Goal: Information Seeking & Learning: Learn about a topic

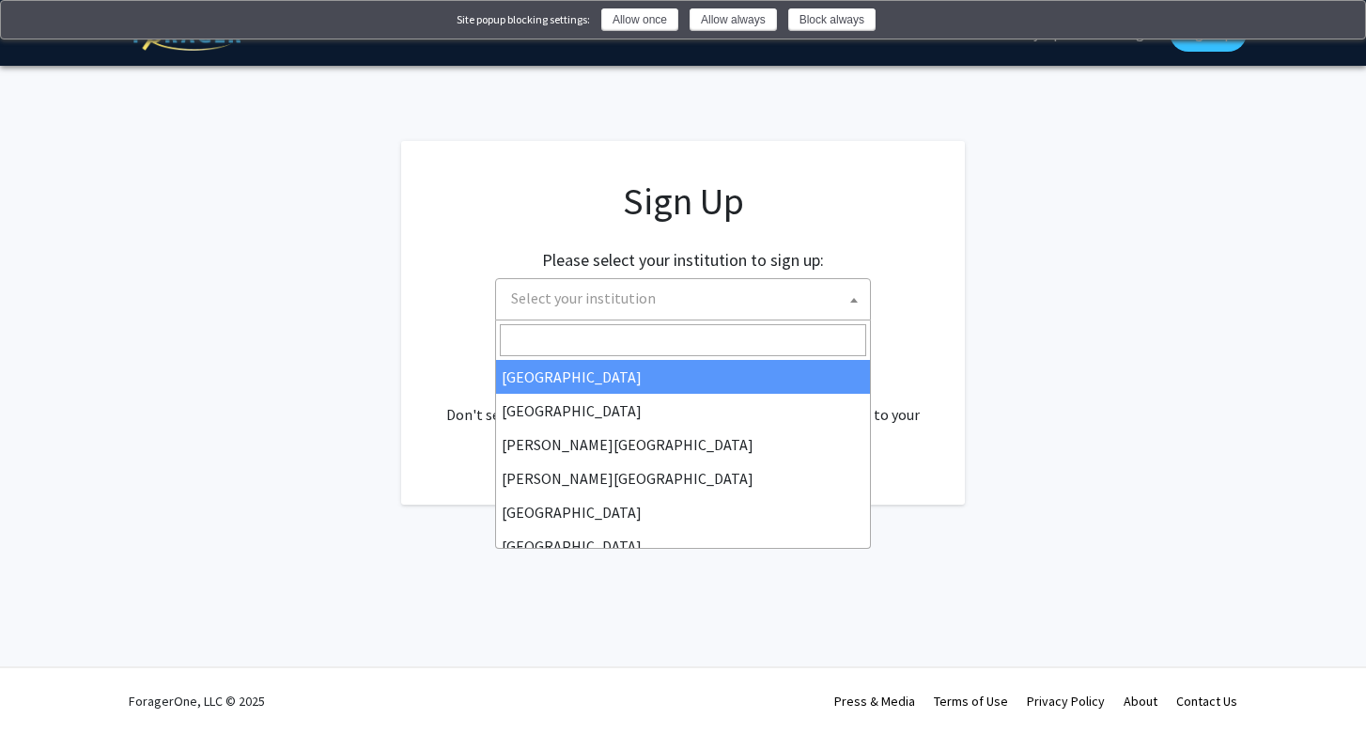
click at [750, 291] on span "Select your institution" at bounding box center [687, 298] width 366 height 39
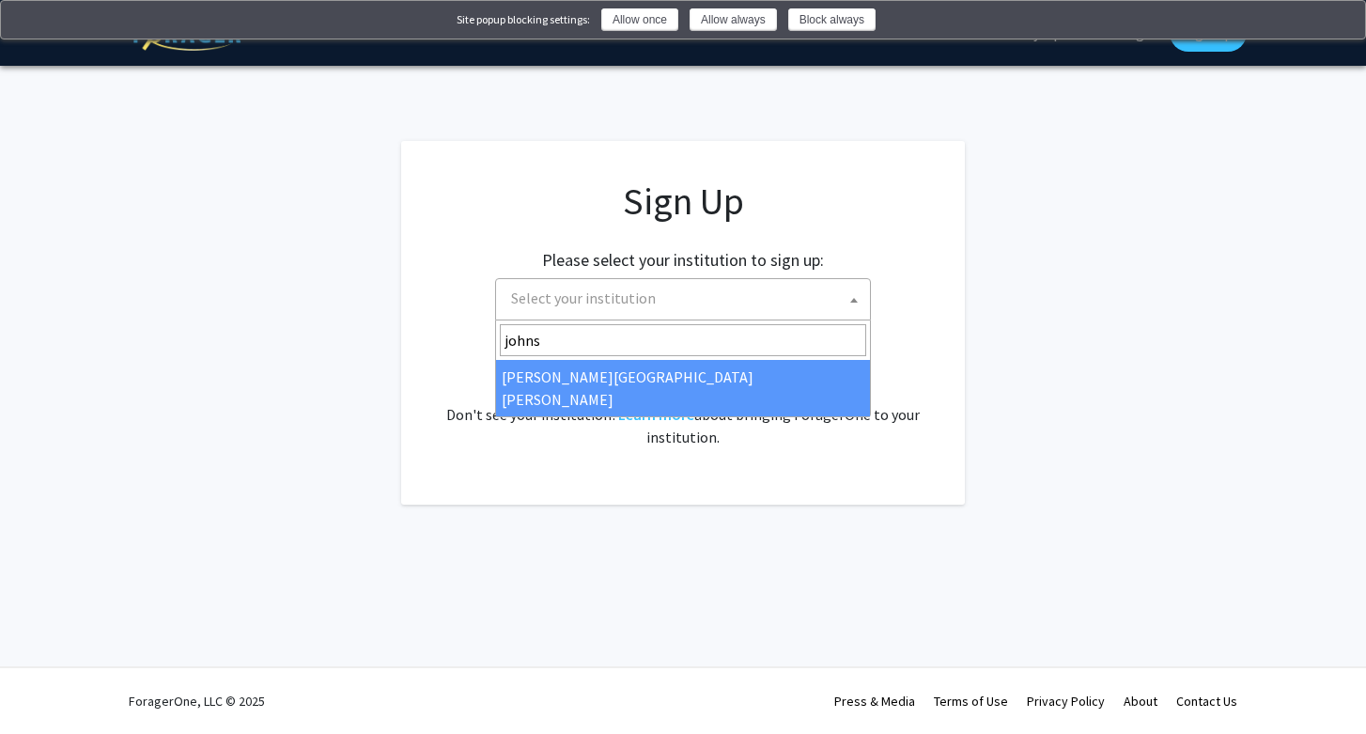
type input "johns"
select select "1"
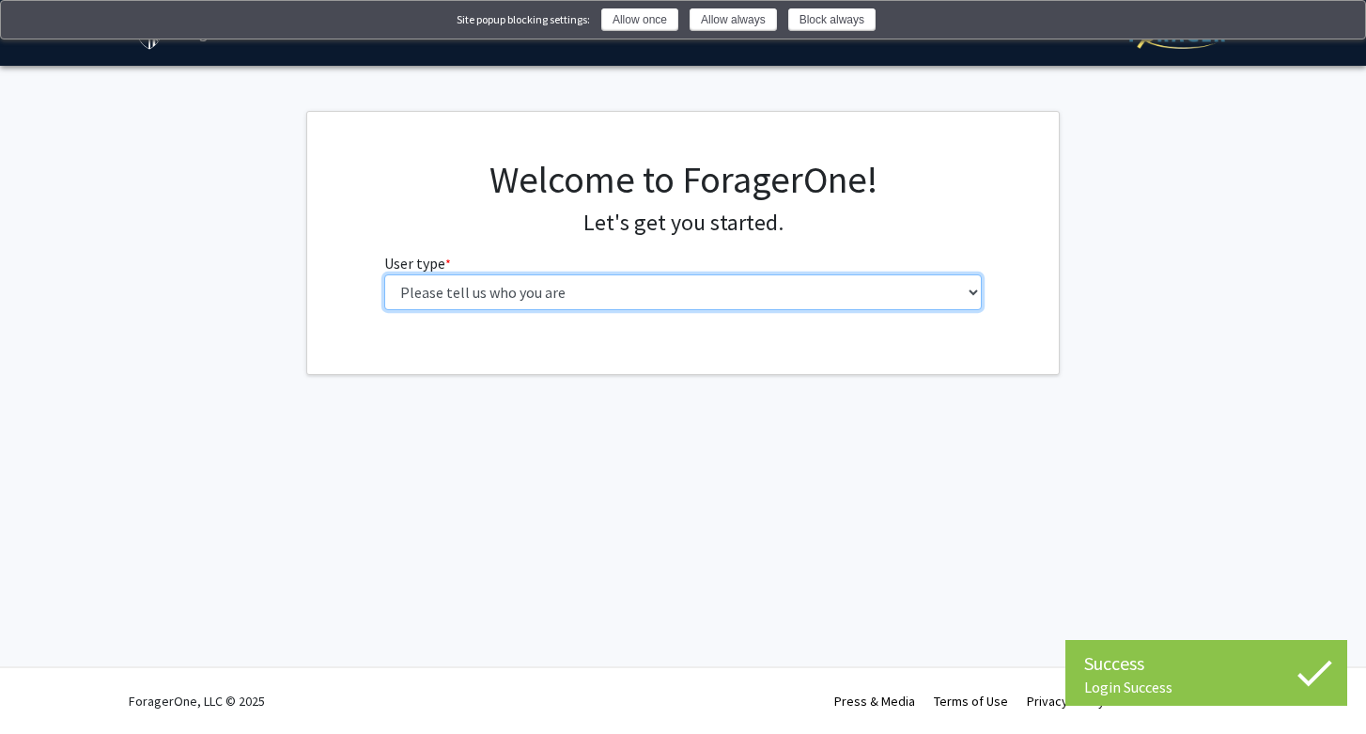
click at [651, 292] on select "Please tell us who you are Undergraduate Student Master's Student Doctoral Cand…" at bounding box center [683, 292] width 598 height 36
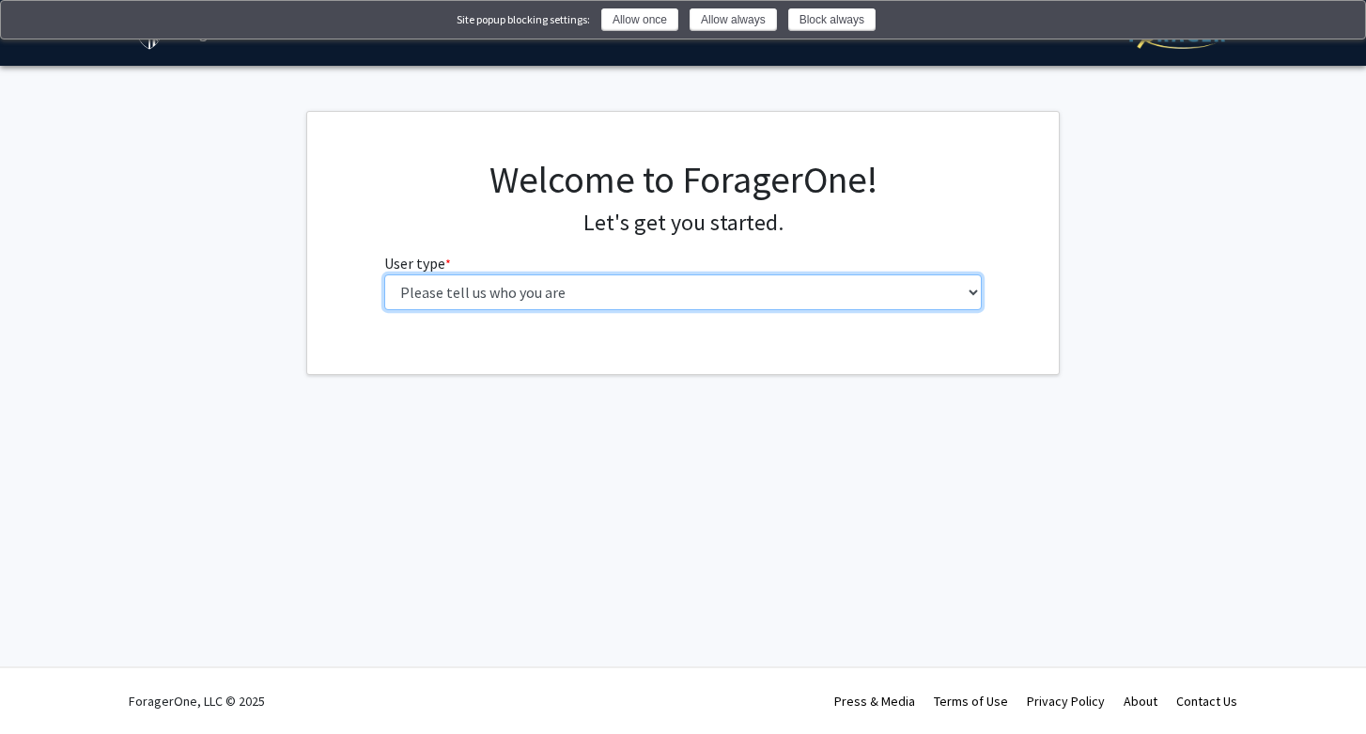
select select "2: masters"
click at [384, 274] on select "Please tell us who you are Undergraduate Student Master's Student Doctoral Cand…" at bounding box center [683, 292] width 598 height 36
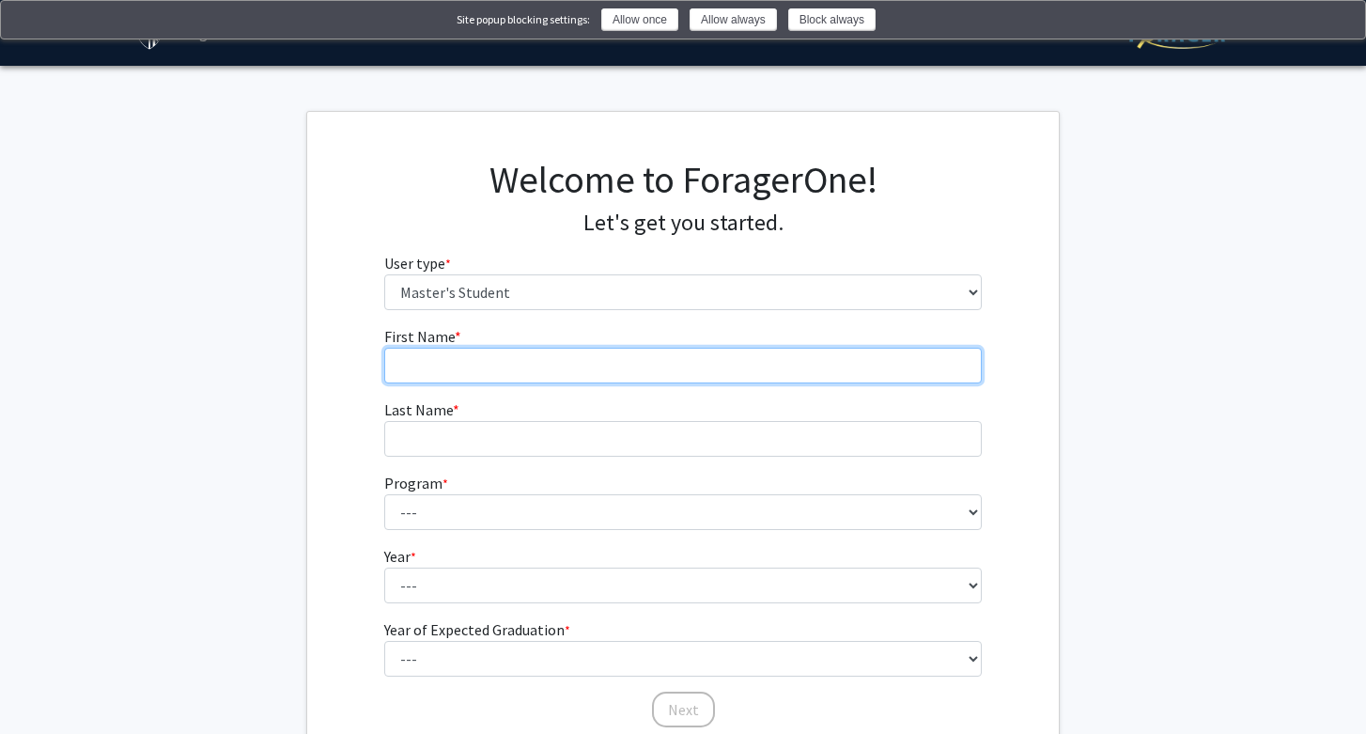
click at [634, 357] on input "First Name * required" at bounding box center [683, 366] width 598 height 36
type input "[PERSON_NAME]"
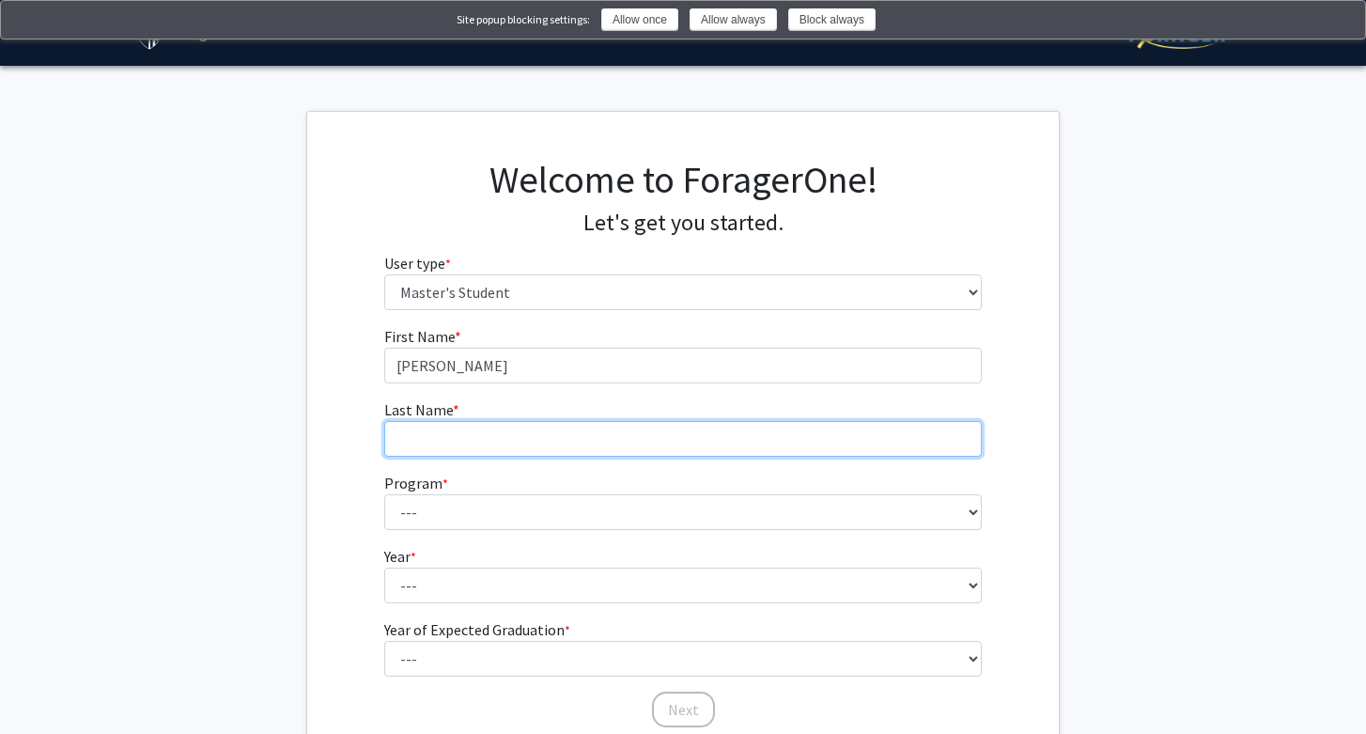
type input "[PERSON_NAME]"
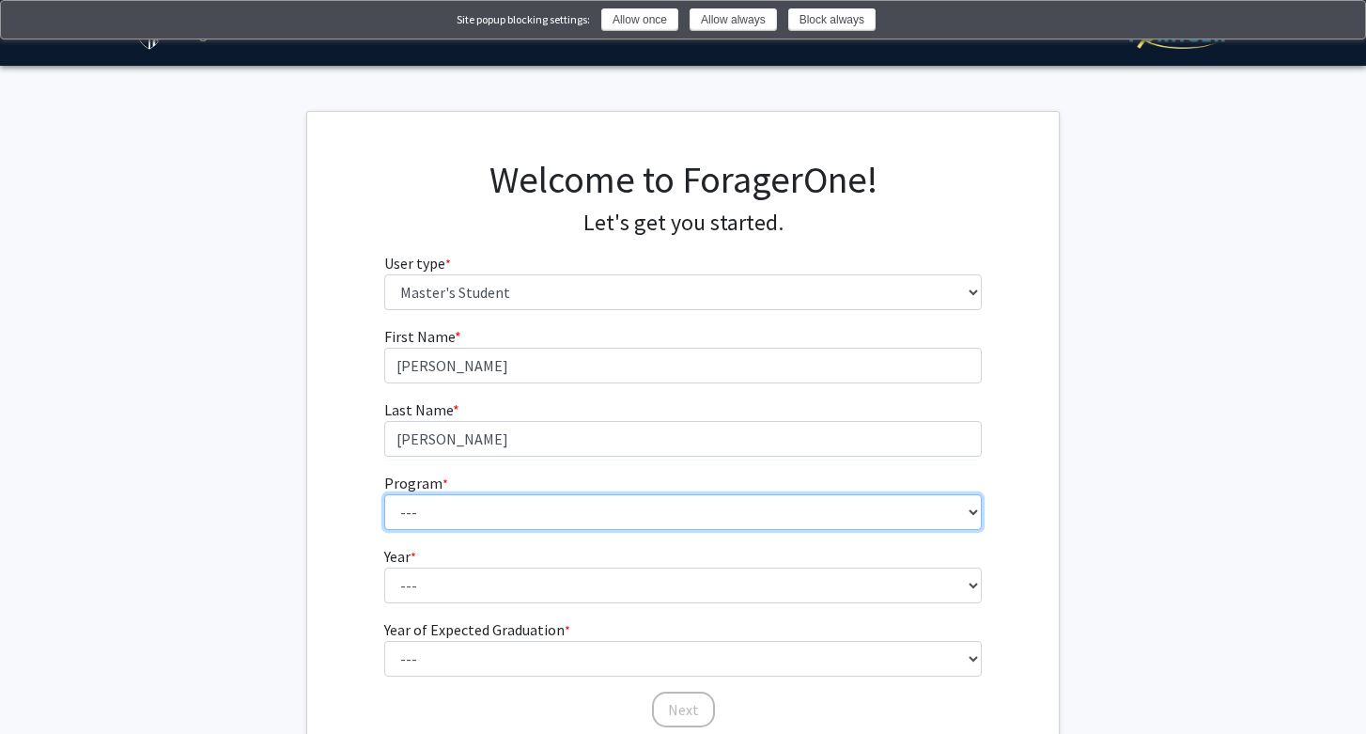
click at [567, 525] on select "--- Anatomy Education Applied and Computational Mathematics Applied Biomedical …" at bounding box center [683, 512] width 598 height 36
select select "21: 13"
click at [384, 494] on select "--- Anatomy Education Applied and Computational Mathematics Applied Biomedical …" at bounding box center [683, 512] width 598 height 36
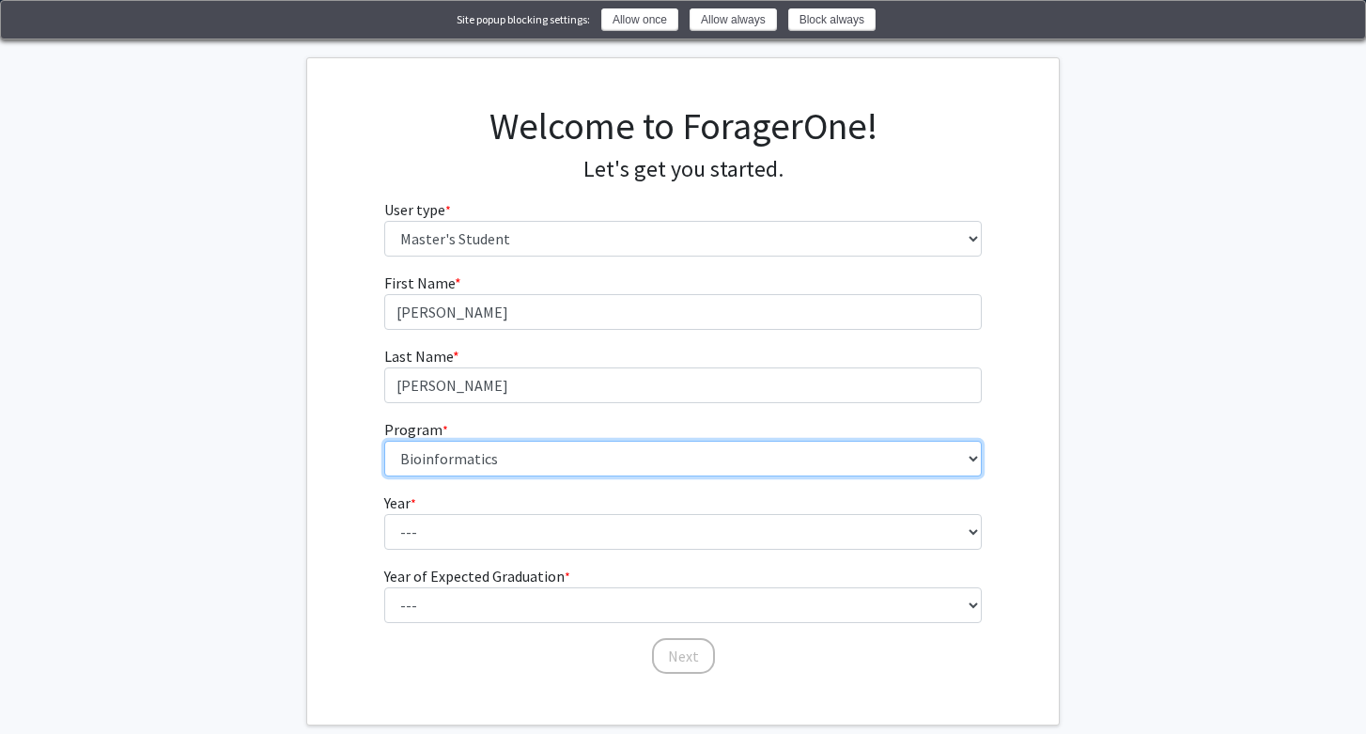
scroll to position [63, 0]
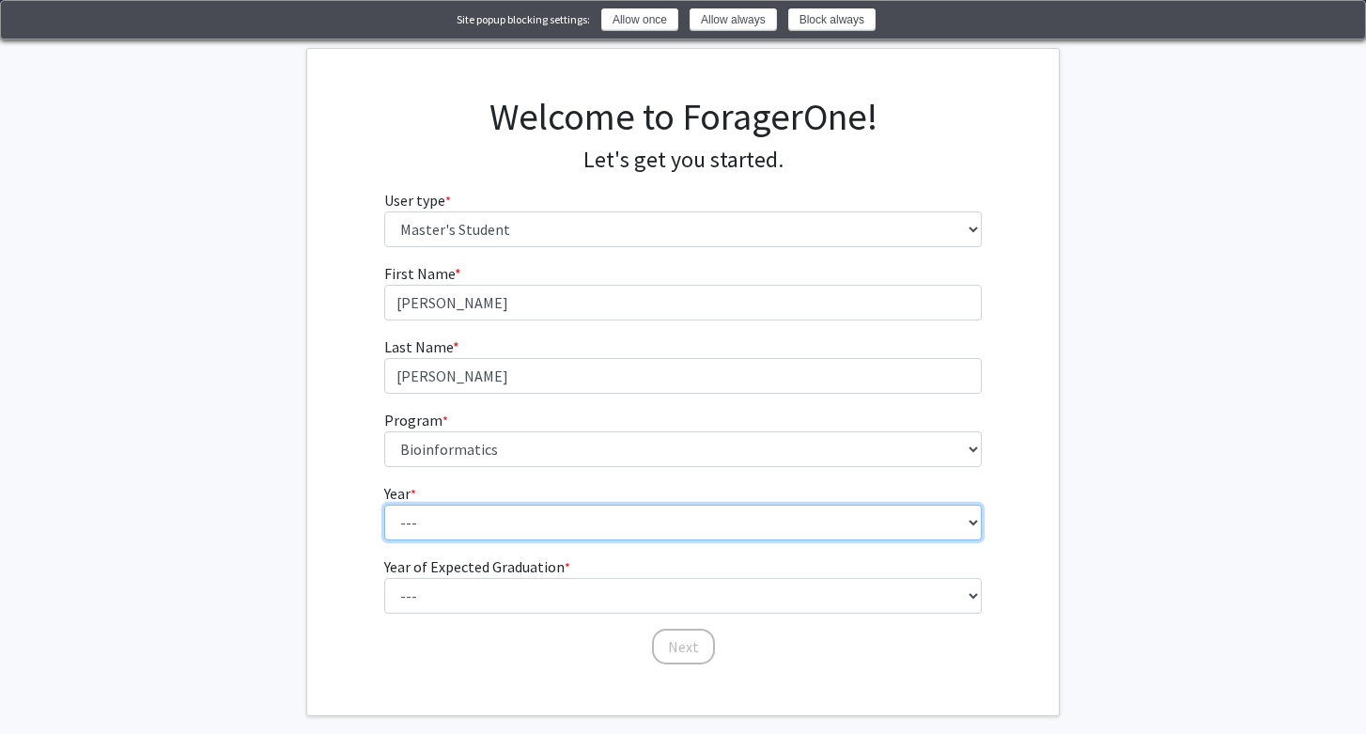
click at [588, 526] on select "--- First Year Second Year" at bounding box center [683, 522] width 598 height 36
select select "2: second_year"
click at [384, 504] on select "--- First Year Second Year" at bounding box center [683, 522] width 598 height 36
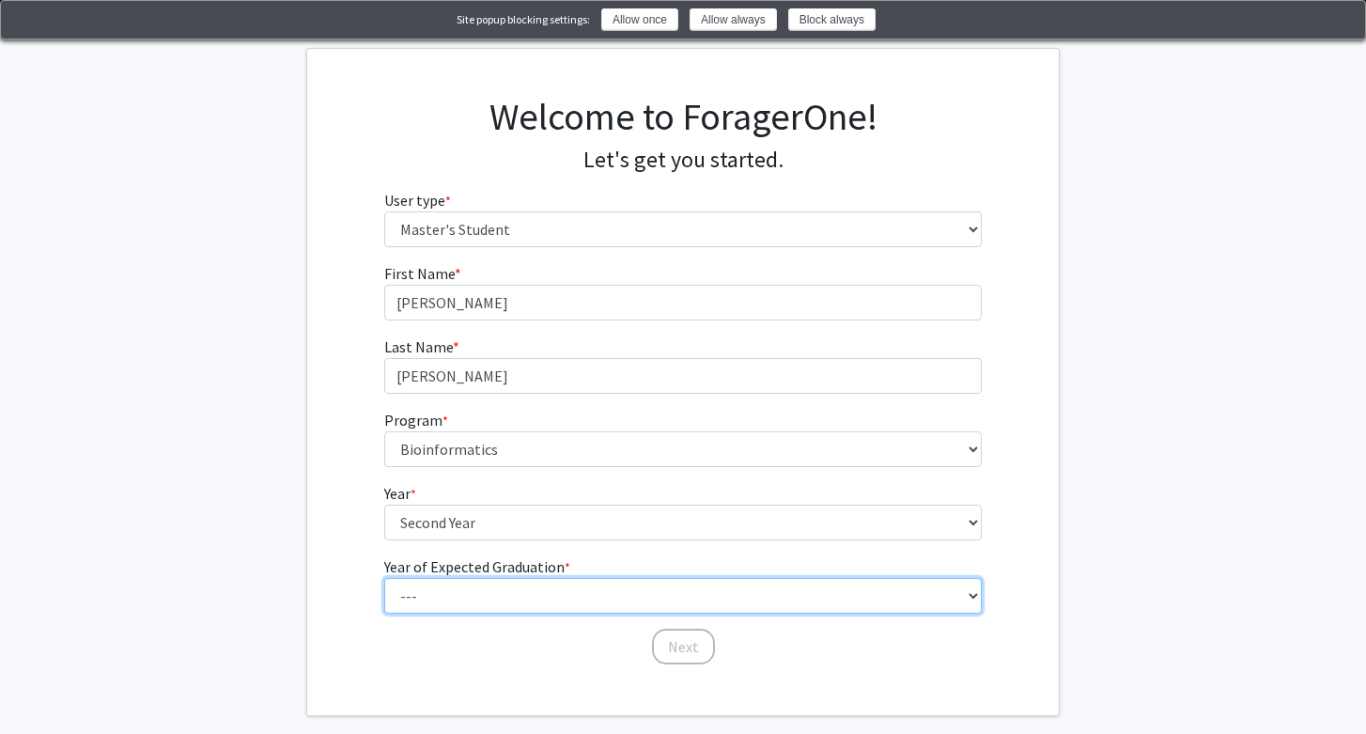
click at [578, 581] on select "--- 2025 2026 2027 2028 2029 2030 2031 2032 2033 2034" at bounding box center [683, 596] width 598 height 36
select select "2: 2026"
click at [384, 578] on select "--- 2025 2026 2027 2028 2029 2030 2031 2032 2033 2034" at bounding box center [683, 596] width 598 height 36
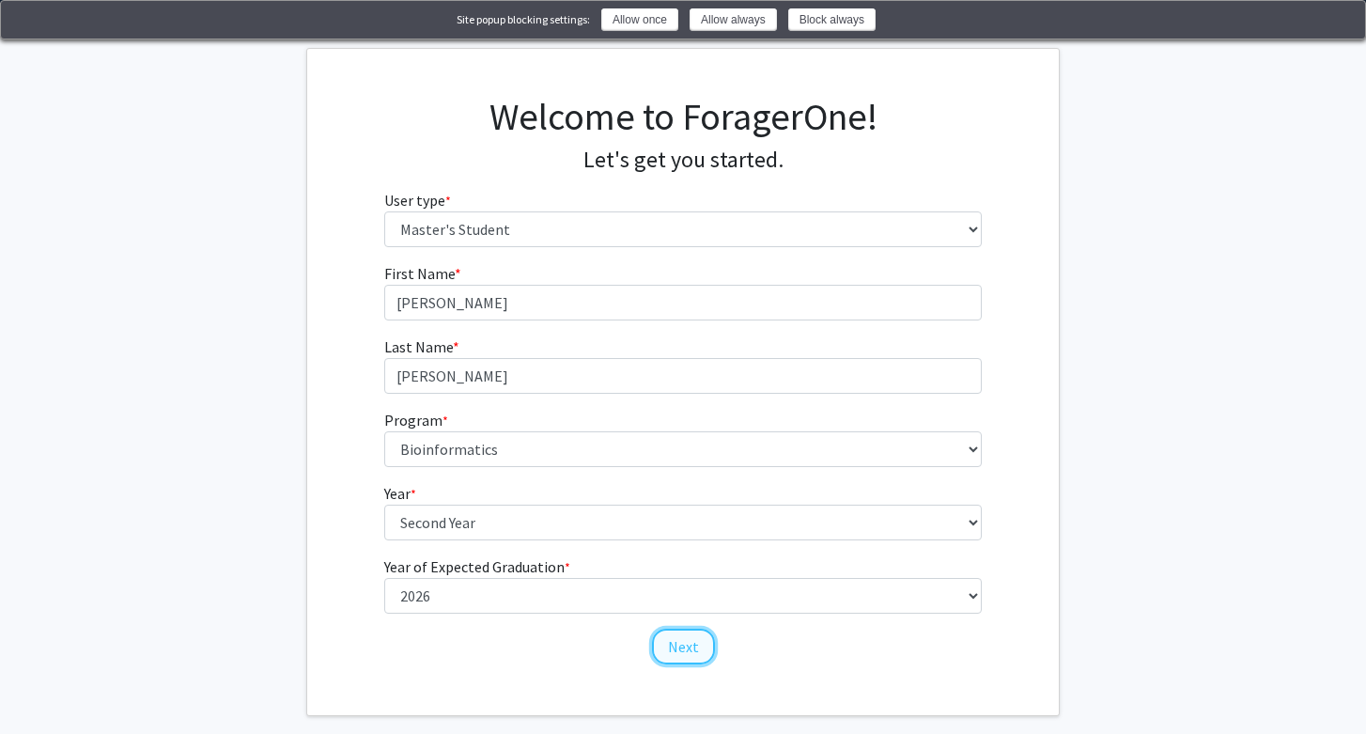
click at [690, 648] on button "Next" at bounding box center [683, 646] width 63 height 36
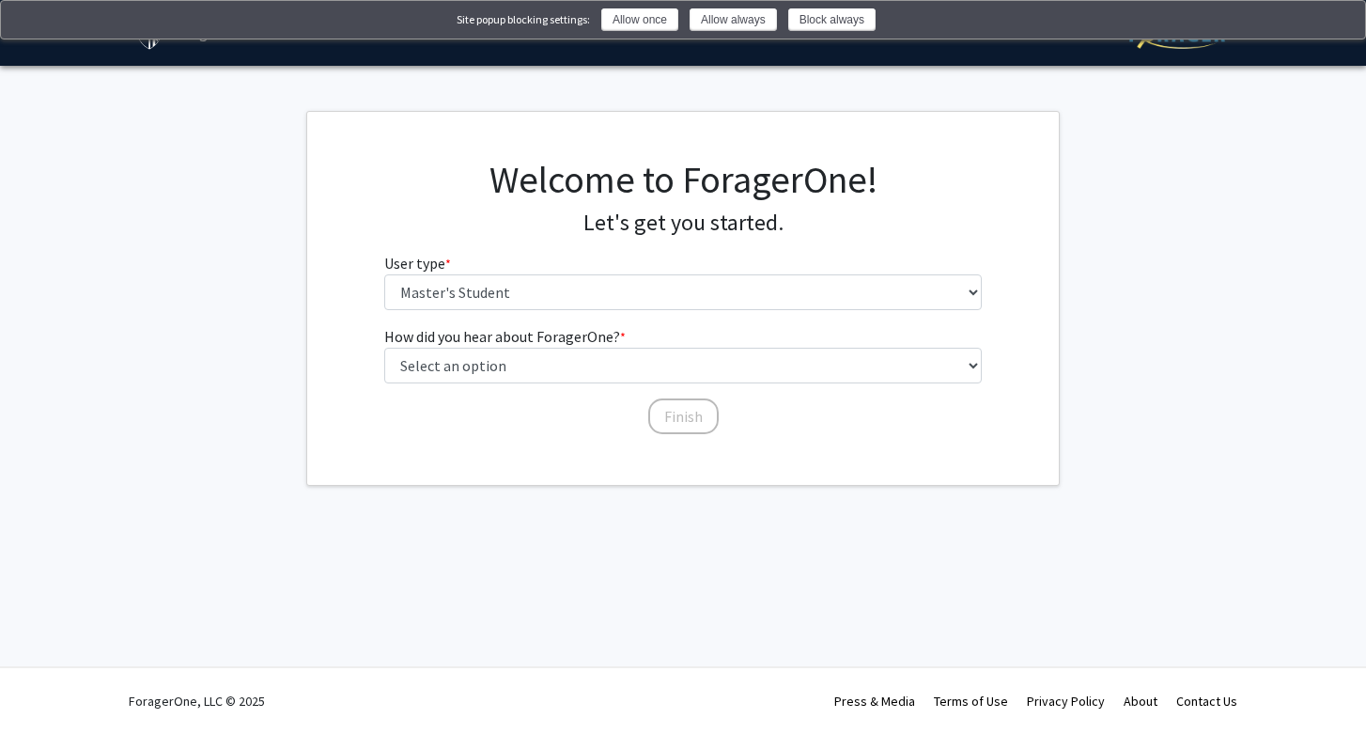
scroll to position [0, 0]
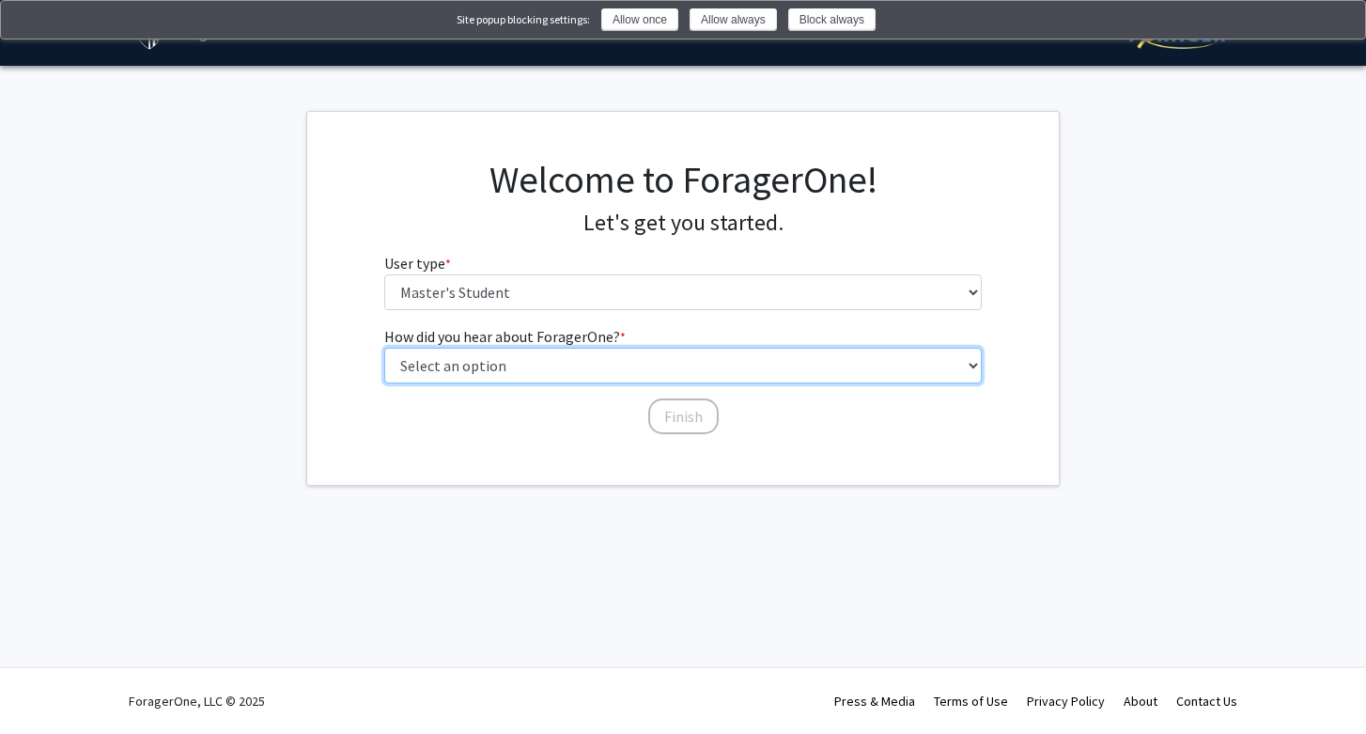
click at [719, 368] on select "Select an option Peer/student recommendation Faculty/staff recommendation Unive…" at bounding box center [683, 366] width 598 height 36
select select "3: university_website"
click at [384, 348] on select "Select an option Peer/student recommendation Faculty/staff recommendation Unive…" at bounding box center [683, 366] width 598 height 36
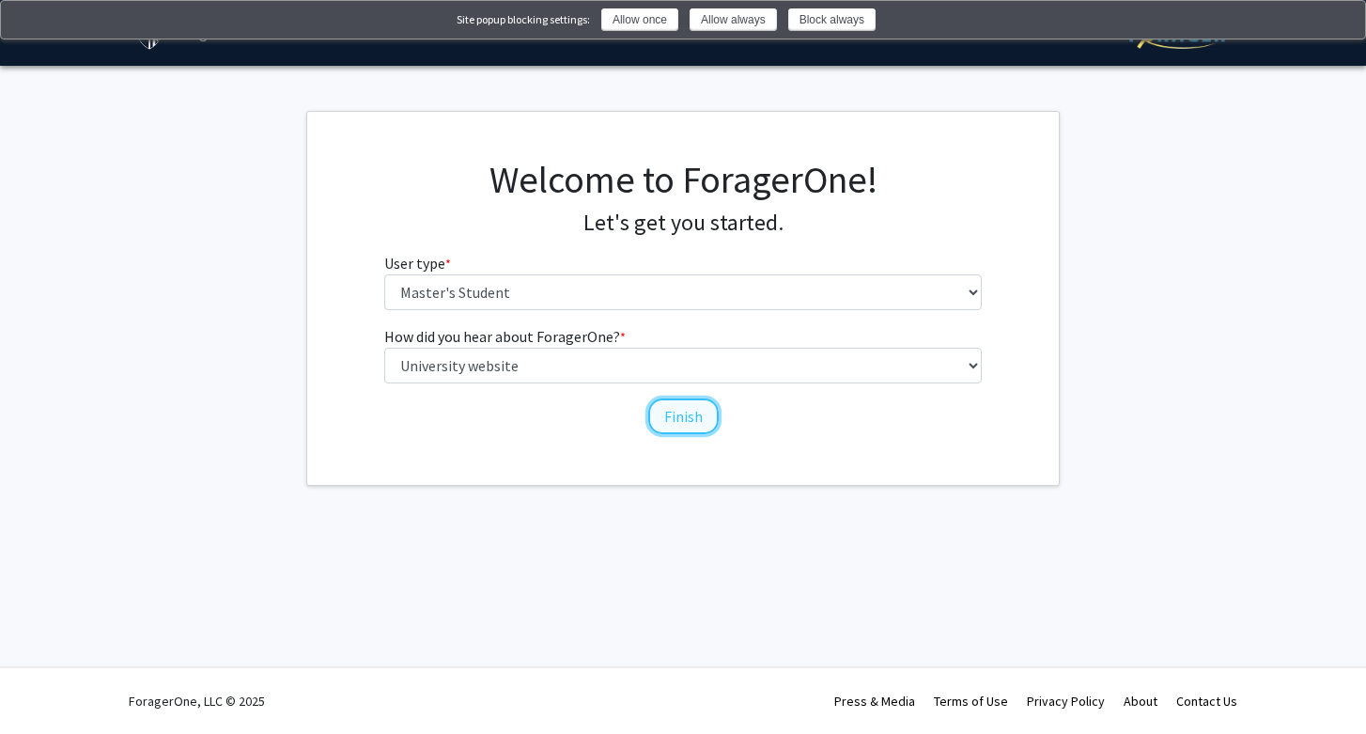
click at [659, 415] on button "Finish" at bounding box center [683, 416] width 70 height 36
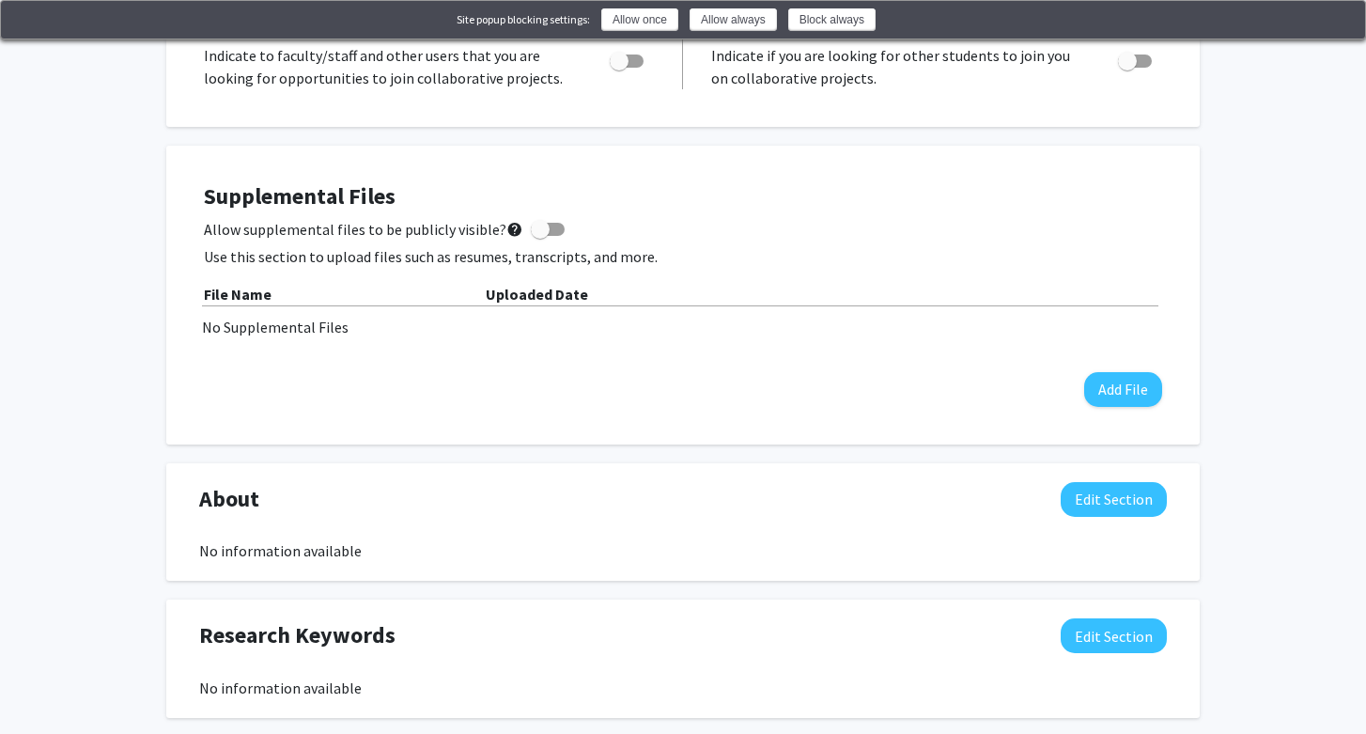
scroll to position [382, 0]
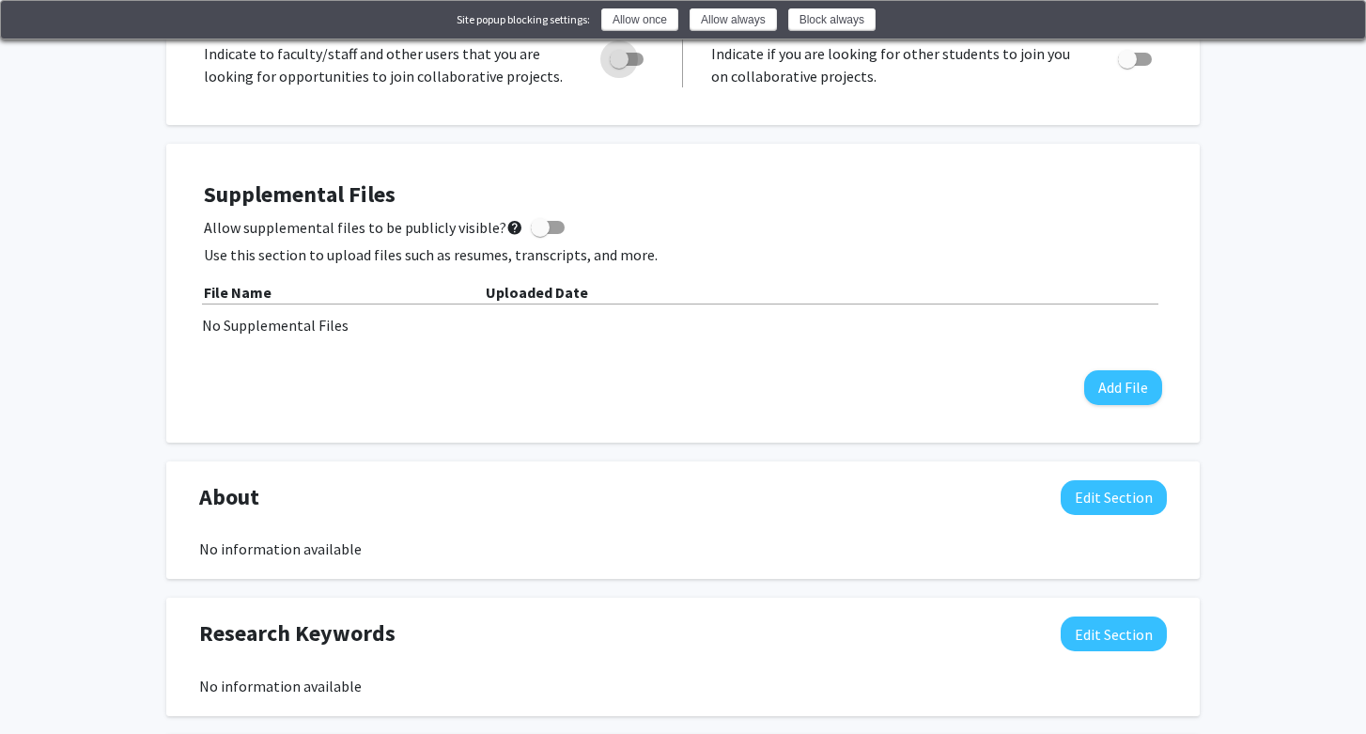
click at [640, 60] on span "Toggle" at bounding box center [627, 59] width 34 height 13
click at [619, 66] on input "Are you actively seeking opportunities?" at bounding box center [618, 66] width 1 height 1
checkbox input "true"
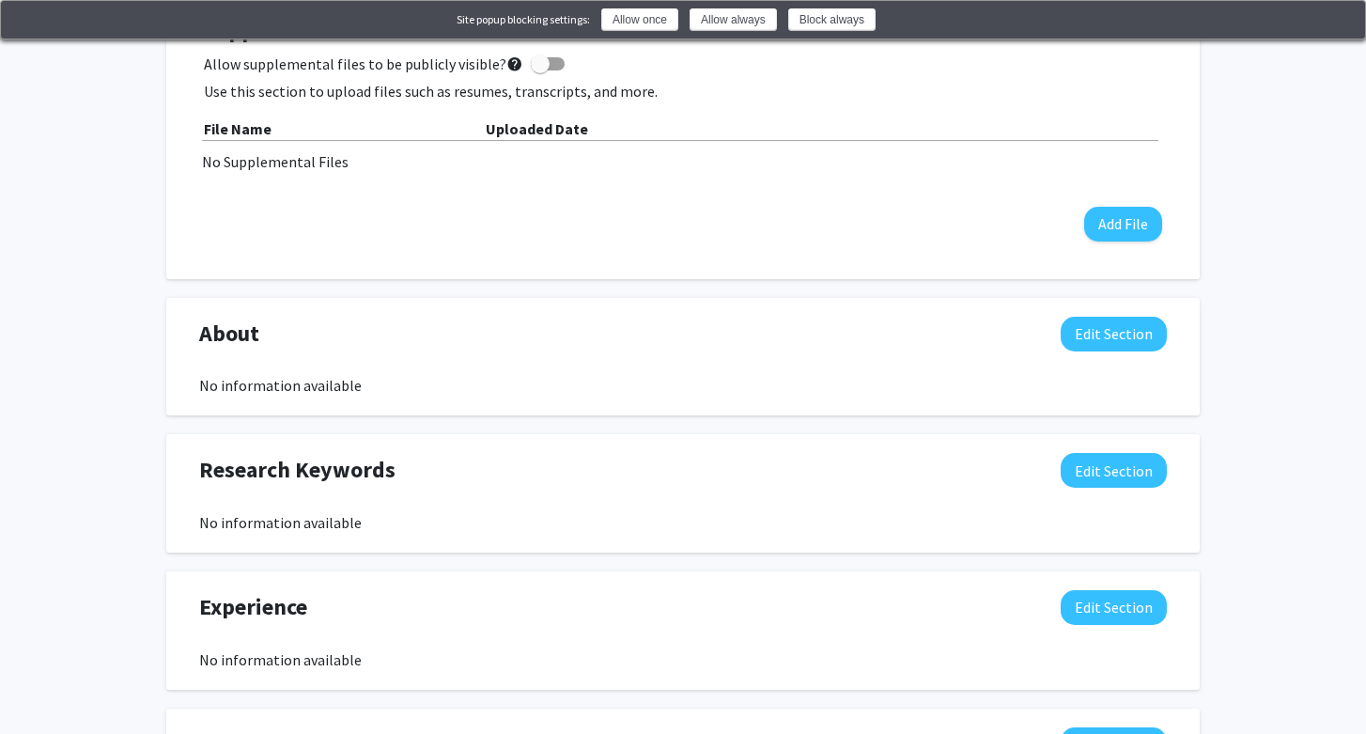
scroll to position [550, 0]
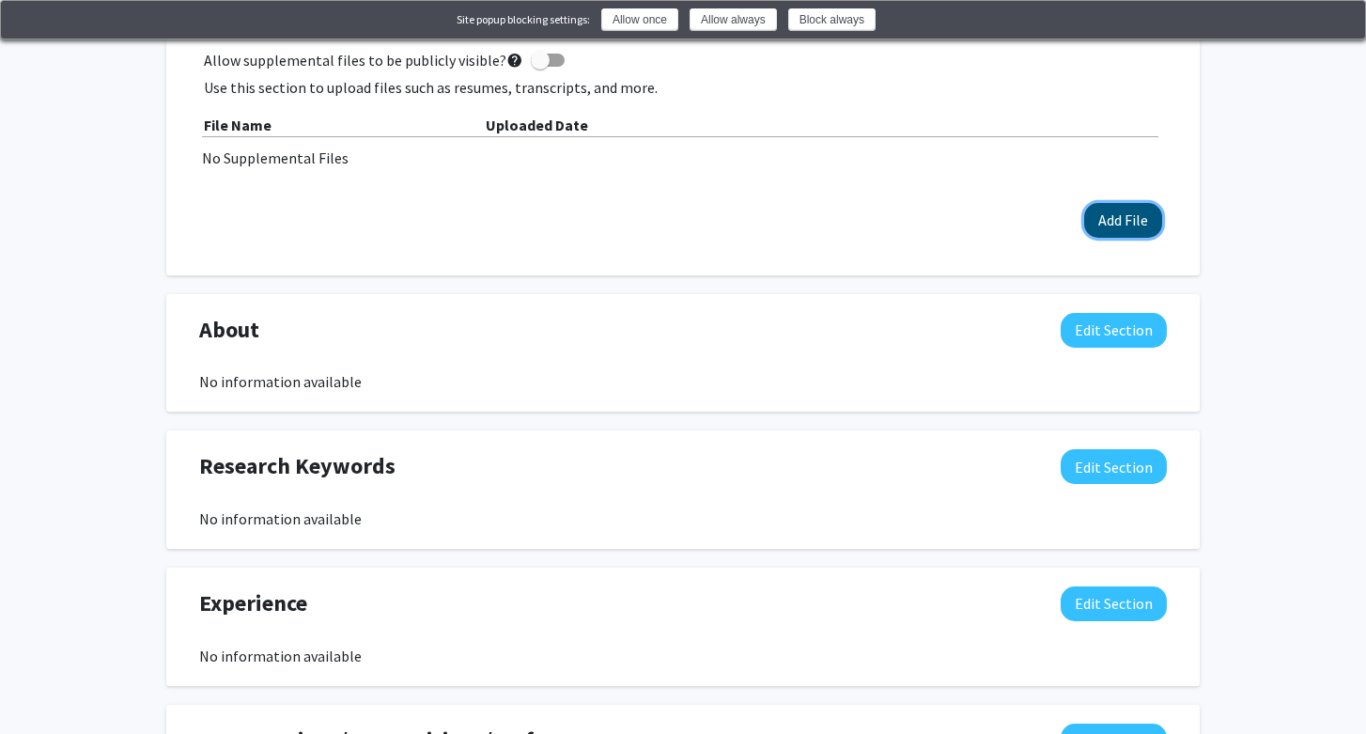
click at [1145, 215] on button "Add File" at bounding box center [1123, 220] width 78 height 35
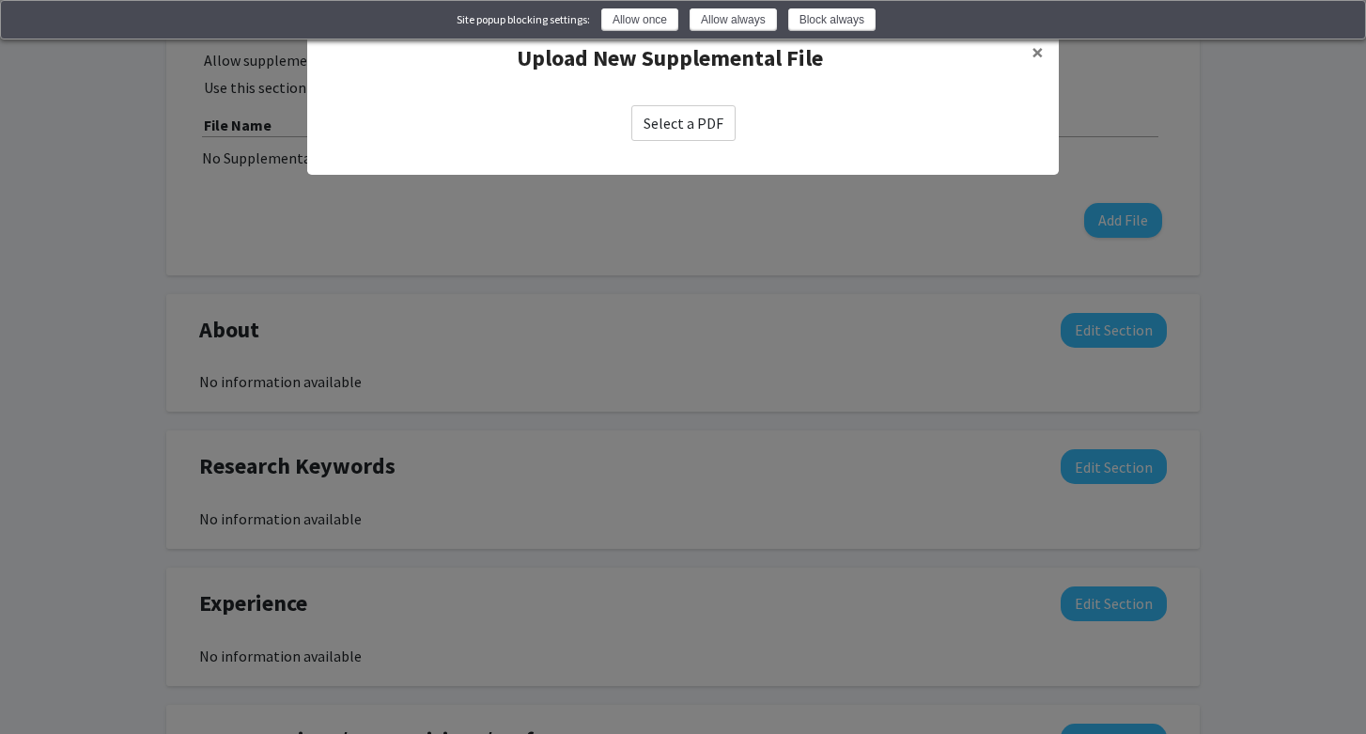
click at [708, 131] on label "Select a PDF" at bounding box center [683, 123] width 104 height 36
click at [0, 0] on input "Select a PDF" at bounding box center [0, 0] width 0 height 0
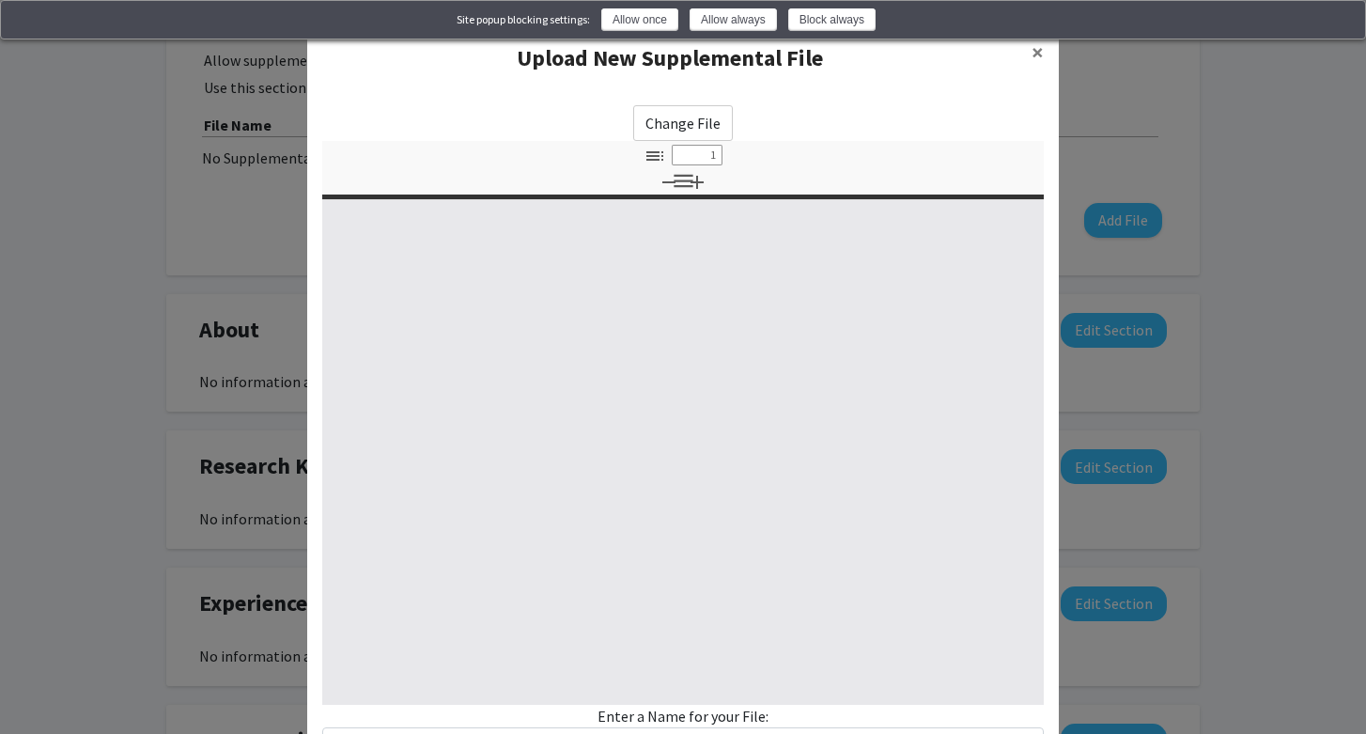
select select "custom"
type input "0"
select select "custom"
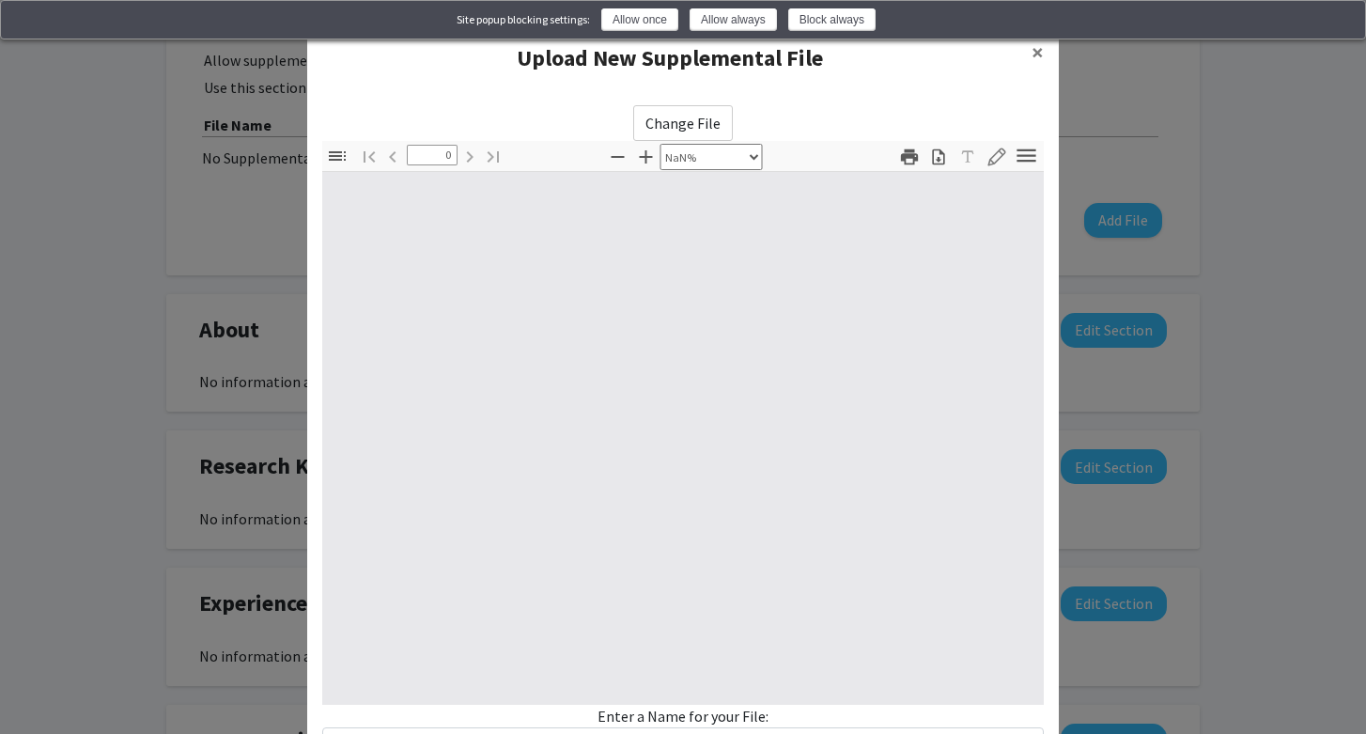
scroll to position [8, 0]
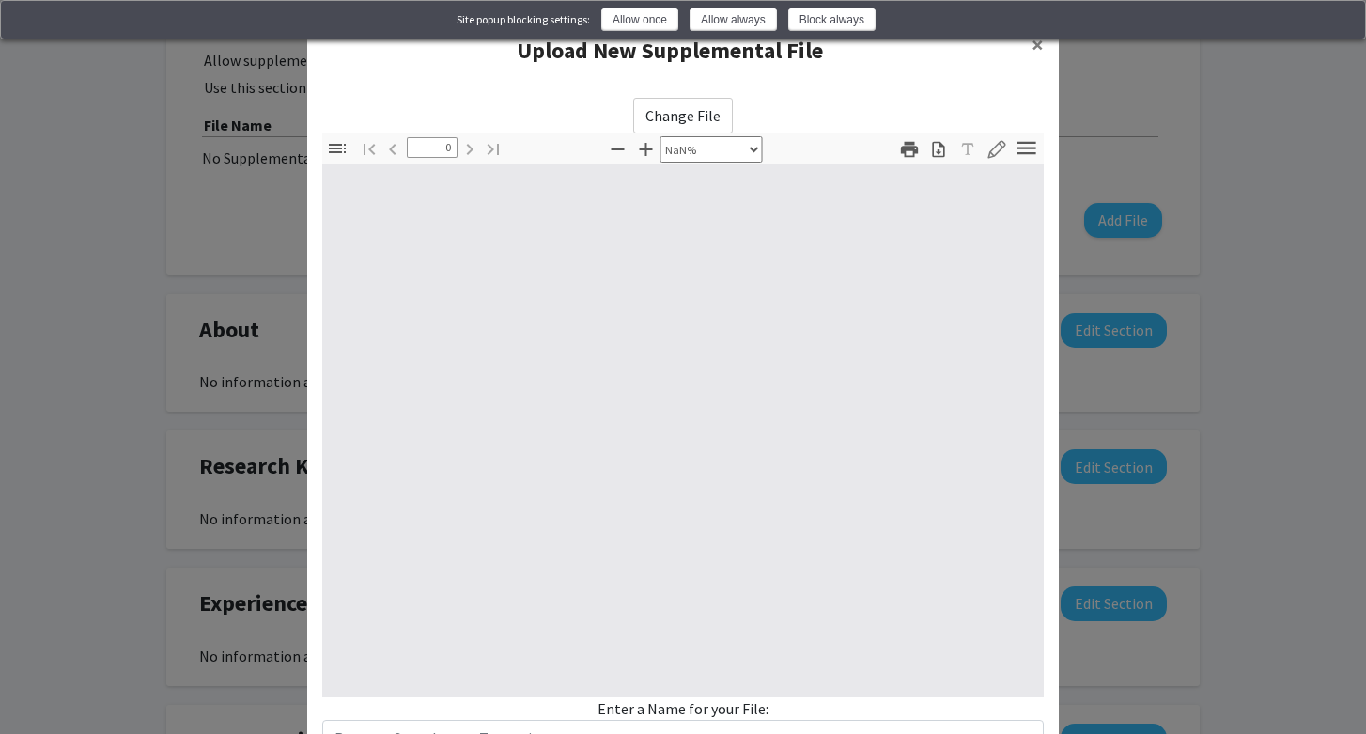
type input "1"
select select "auto"
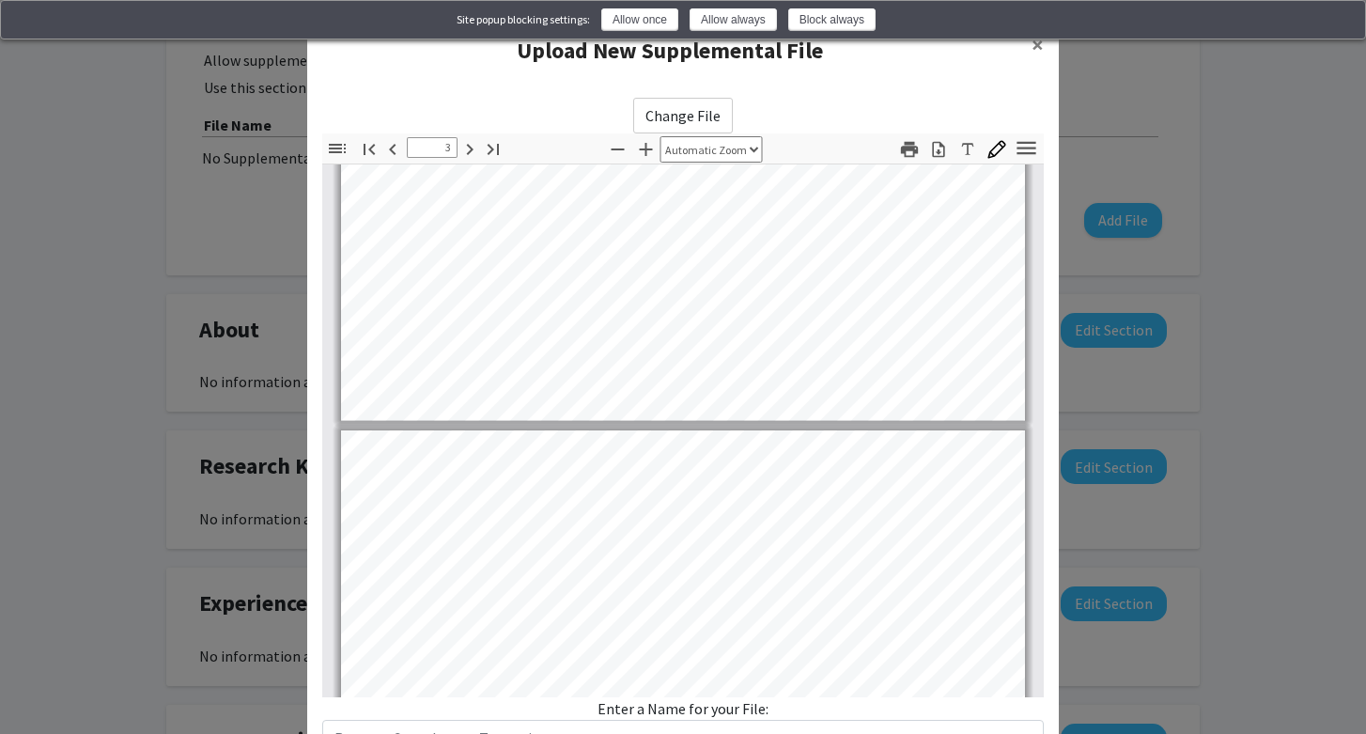
type input "4"
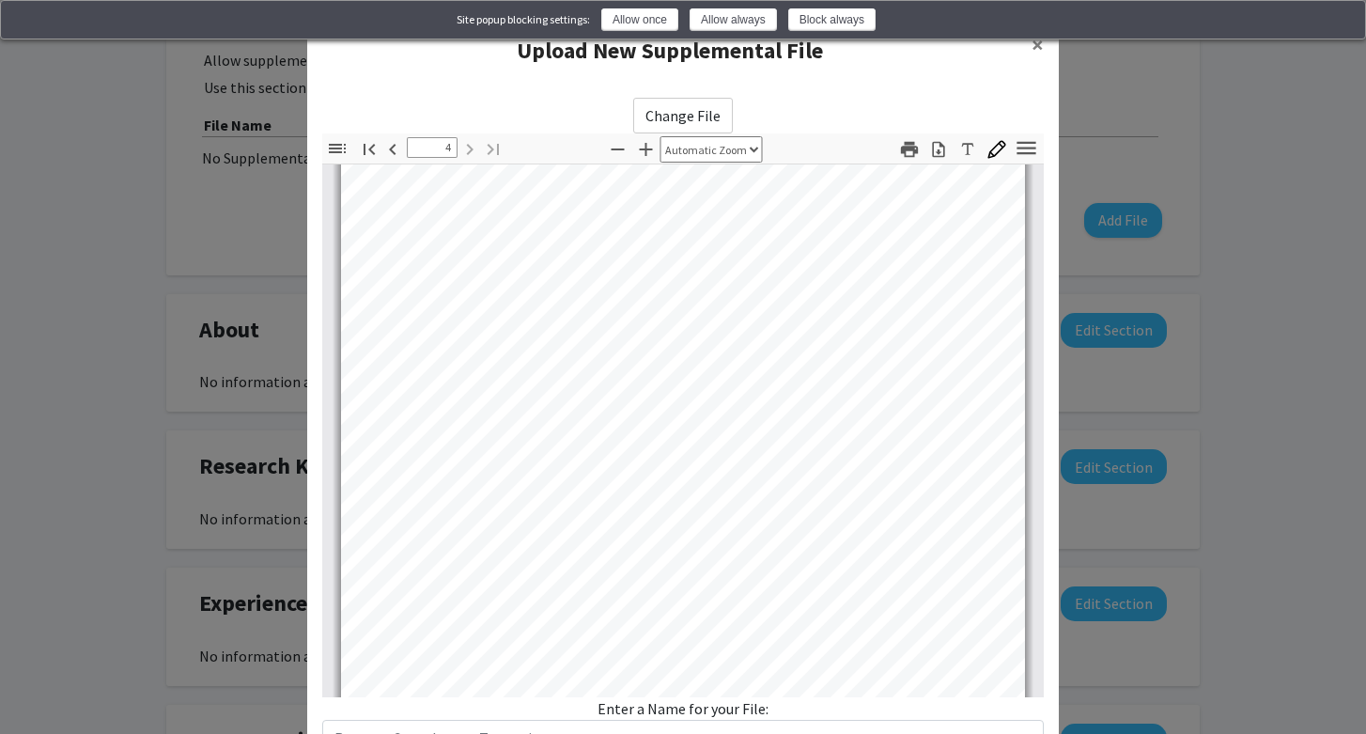
scroll to position [3056, 0]
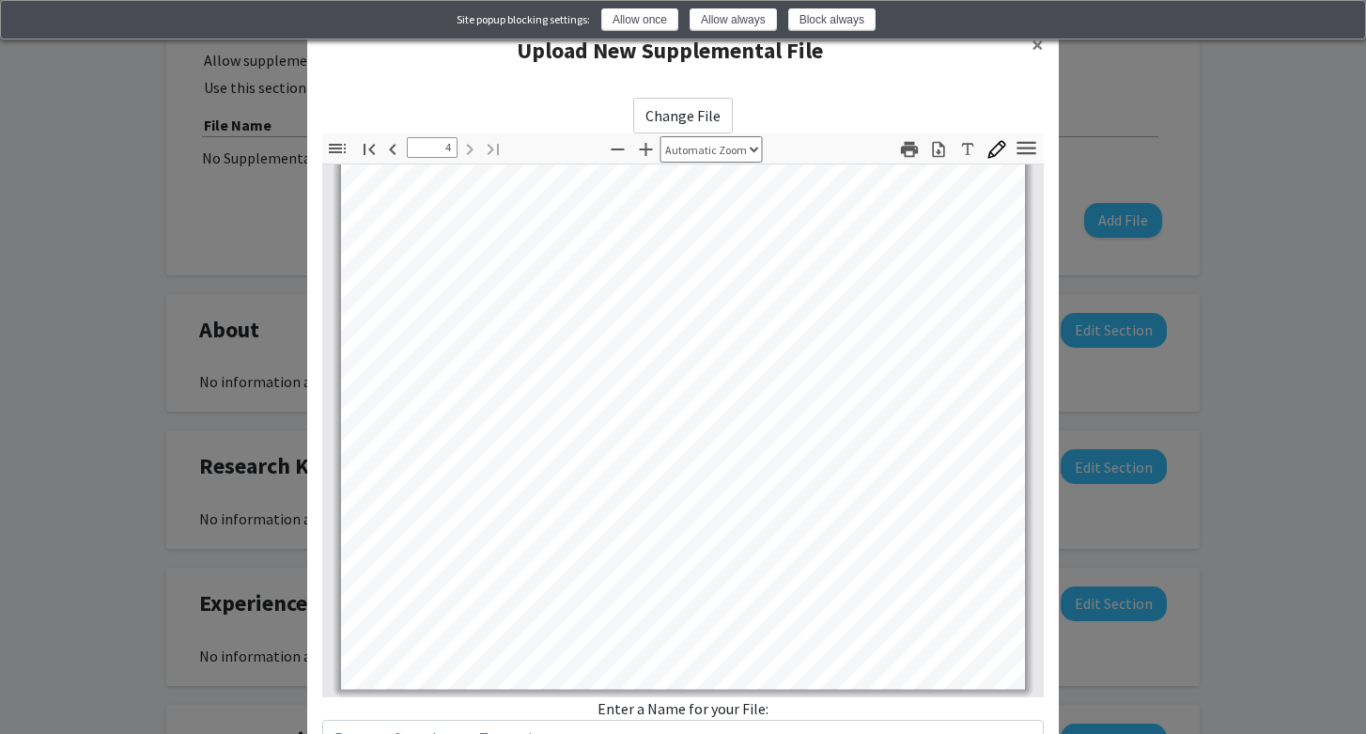
click at [685, 713] on div "Enter a Name for your File:" at bounding box center [682, 726] width 721 height 58
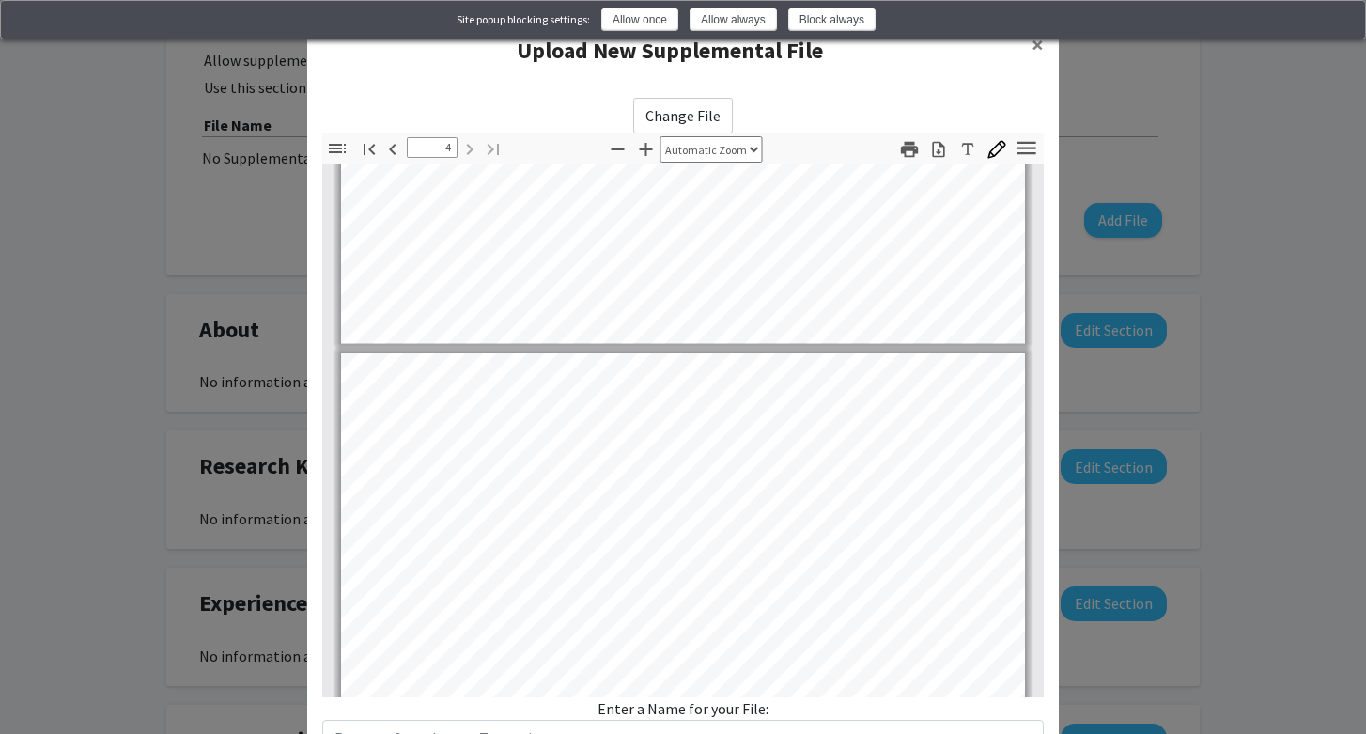
scroll to position [2434, 0]
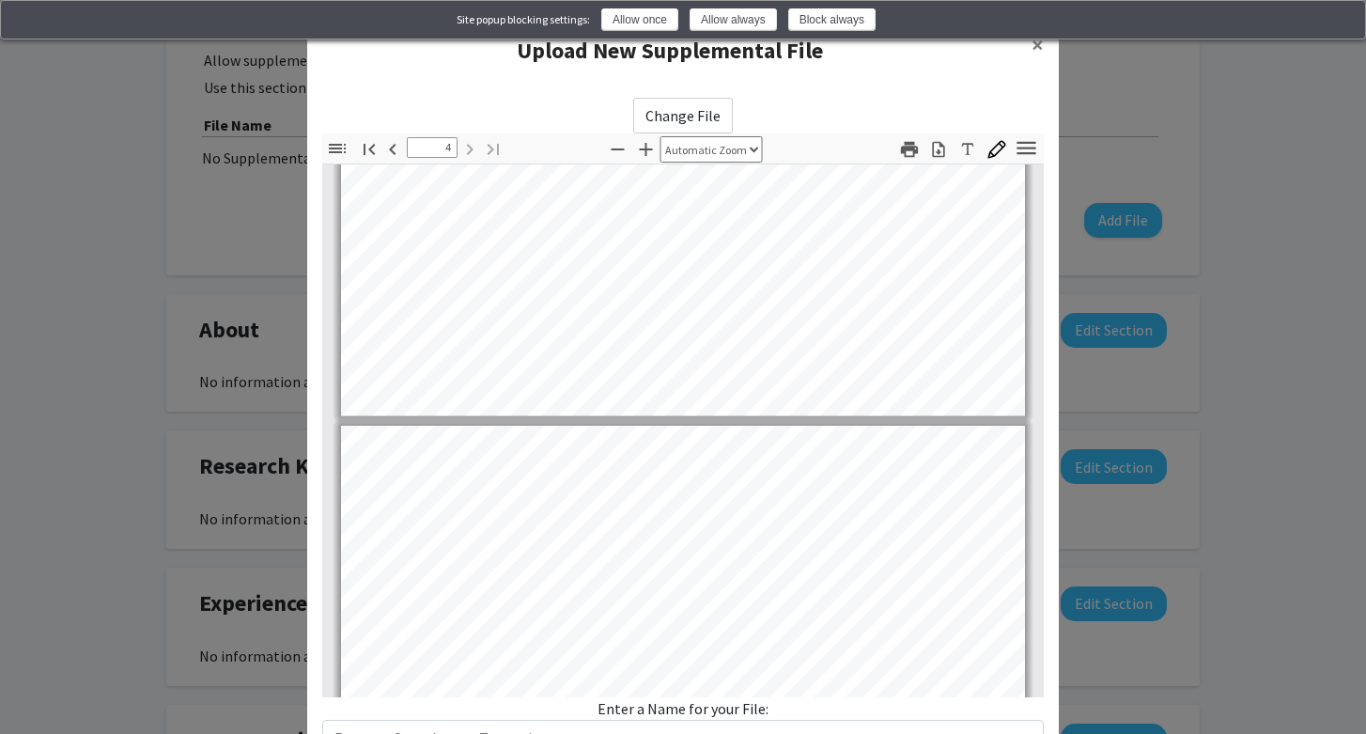
click at [723, 74] on div "Upload New Supplemental File ×" at bounding box center [683, 51] width 752 height 64
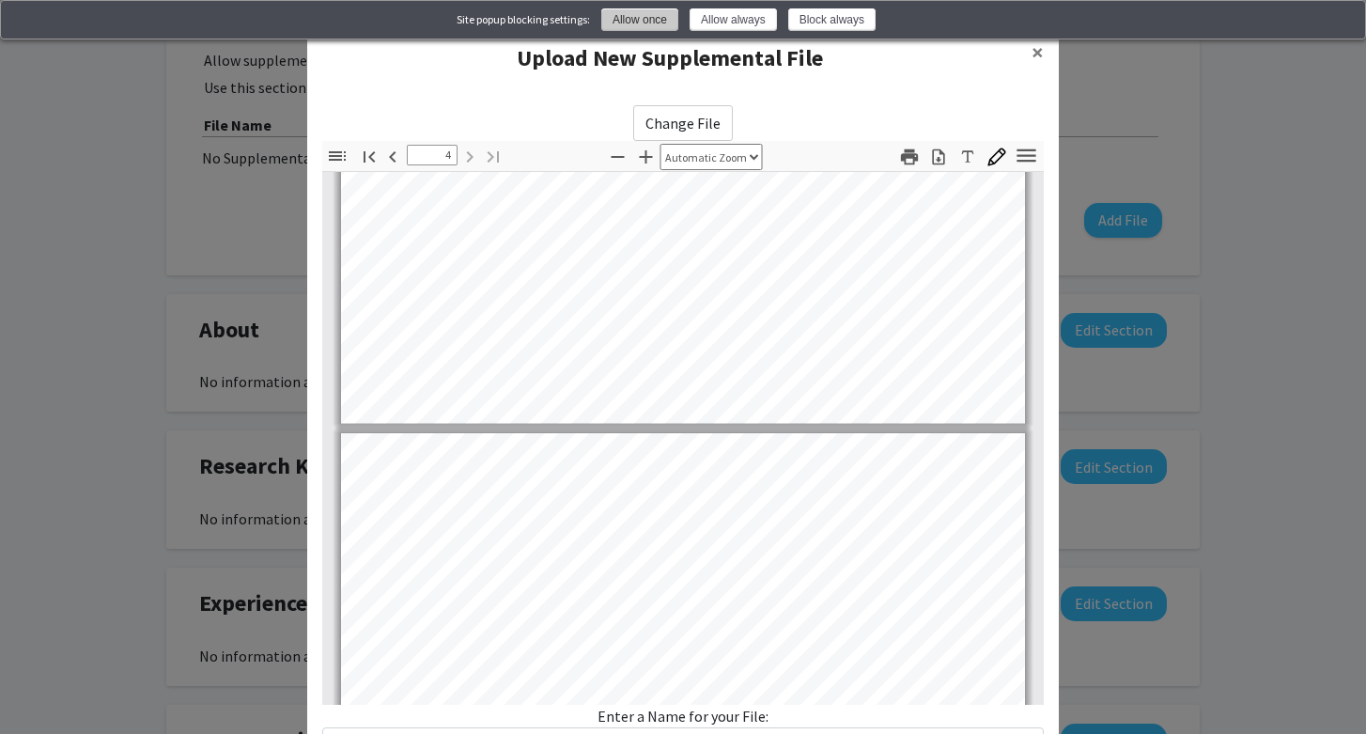
click at [662, 19] on button "Allow once" at bounding box center [639, 19] width 77 height 23
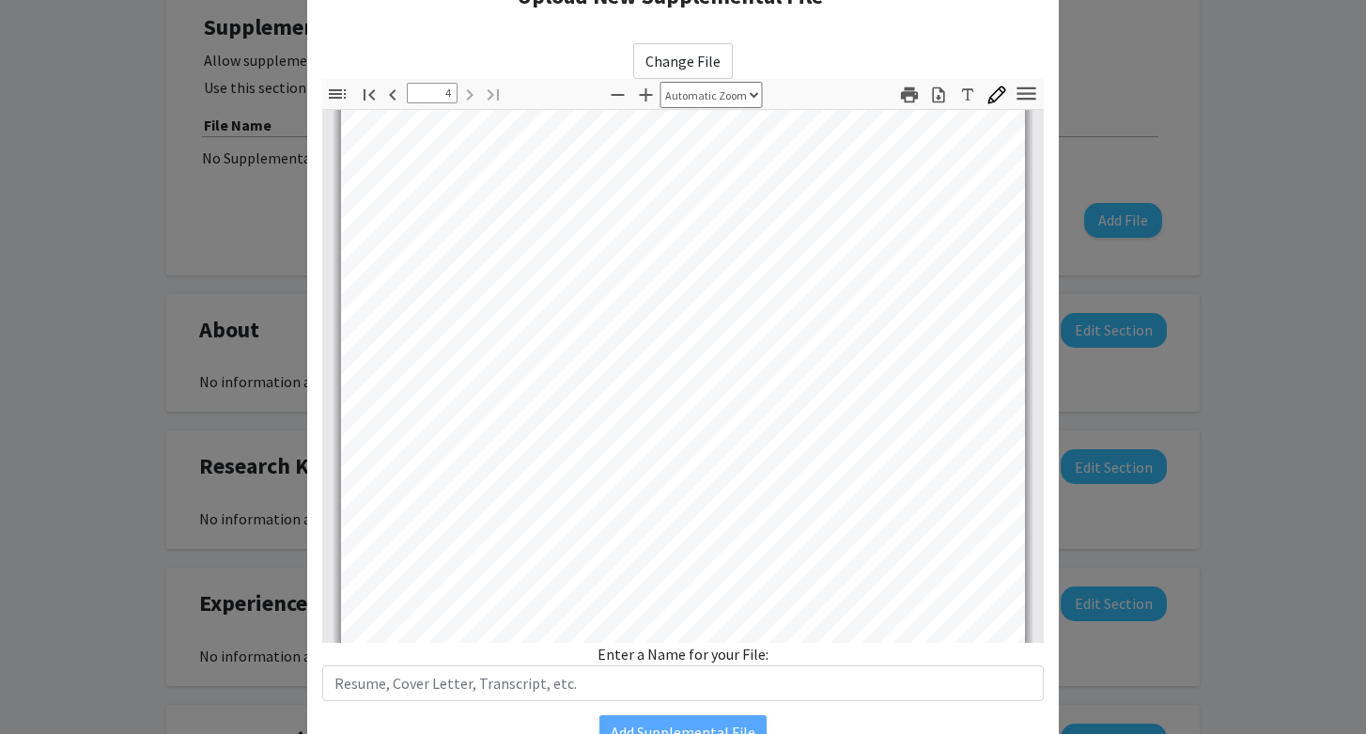
scroll to position [2915, 0]
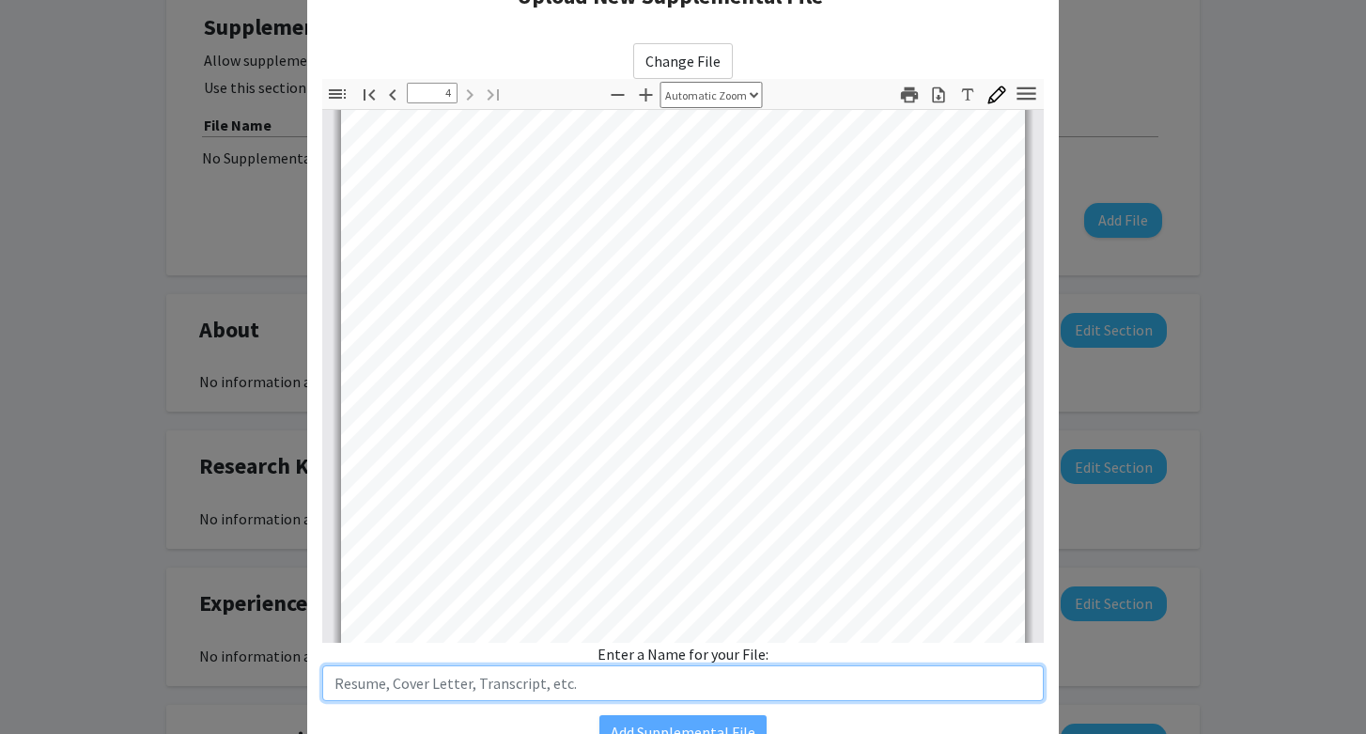
click at [640, 694] on input "text" at bounding box center [682, 683] width 721 height 36
type input "CV"
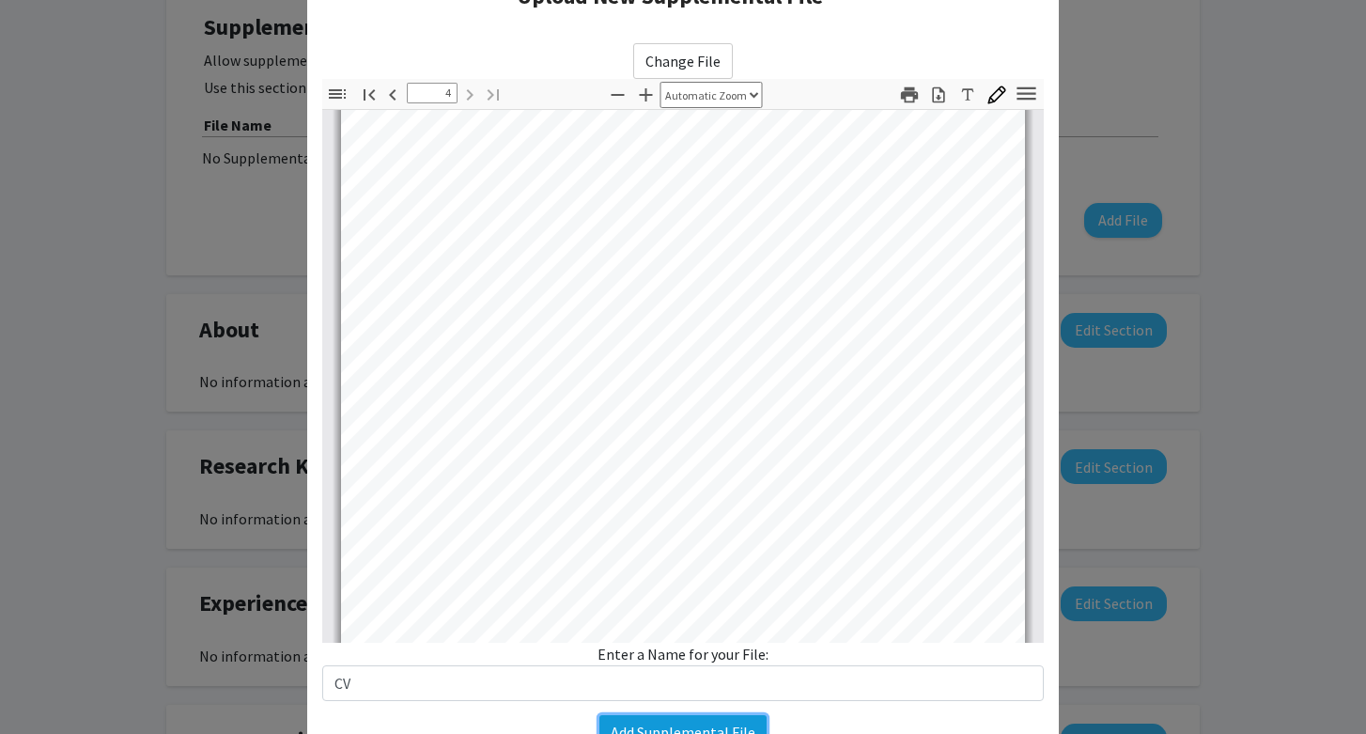
click at [664, 727] on button "Add Supplemental File" at bounding box center [682, 732] width 167 height 34
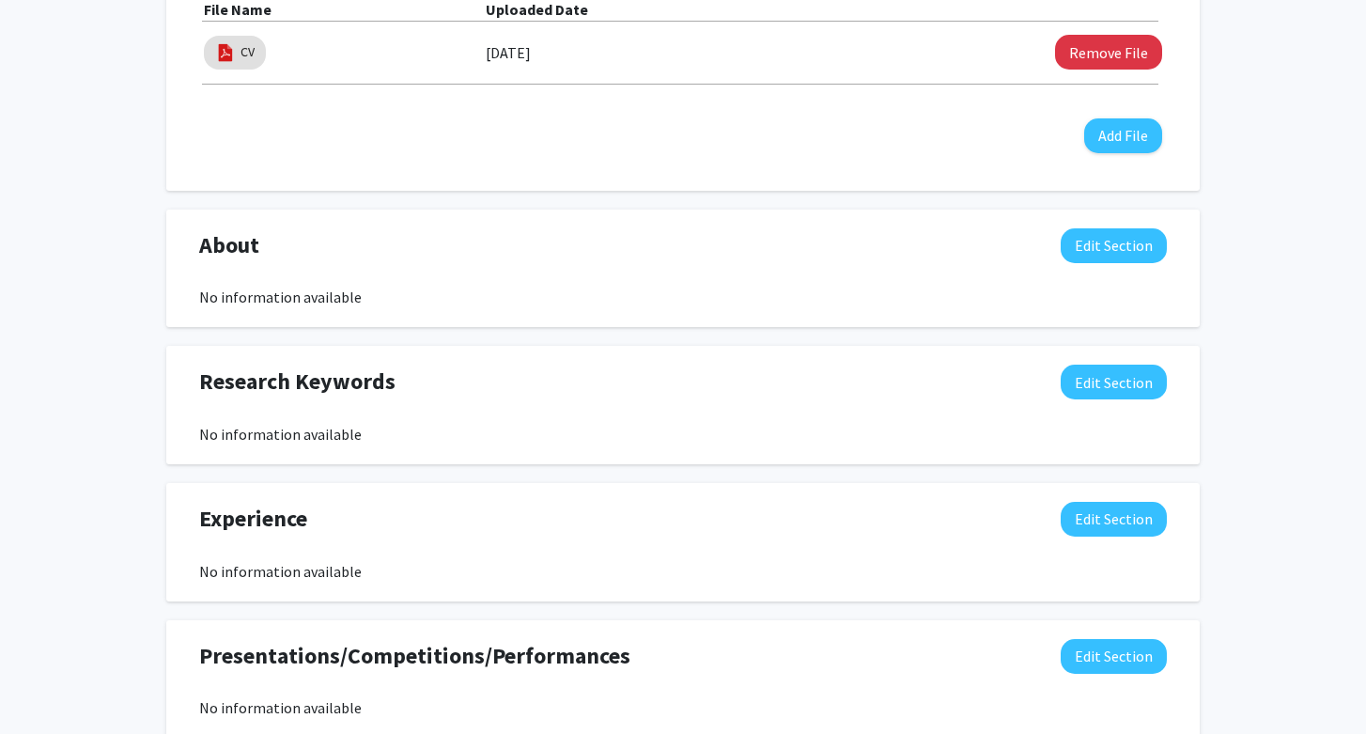
scroll to position [0, 0]
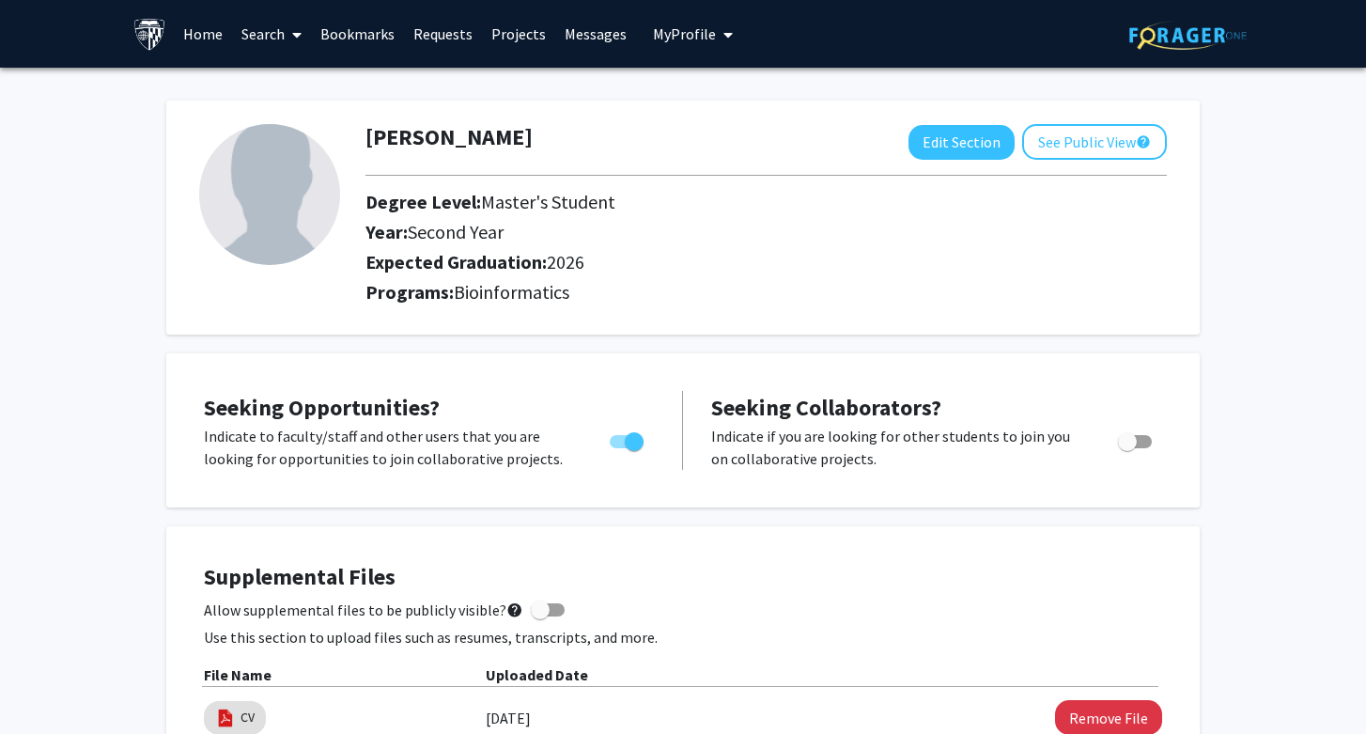
click at [439, 35] on link "Requests" at bounding box center [443, 34] width 78 height 66
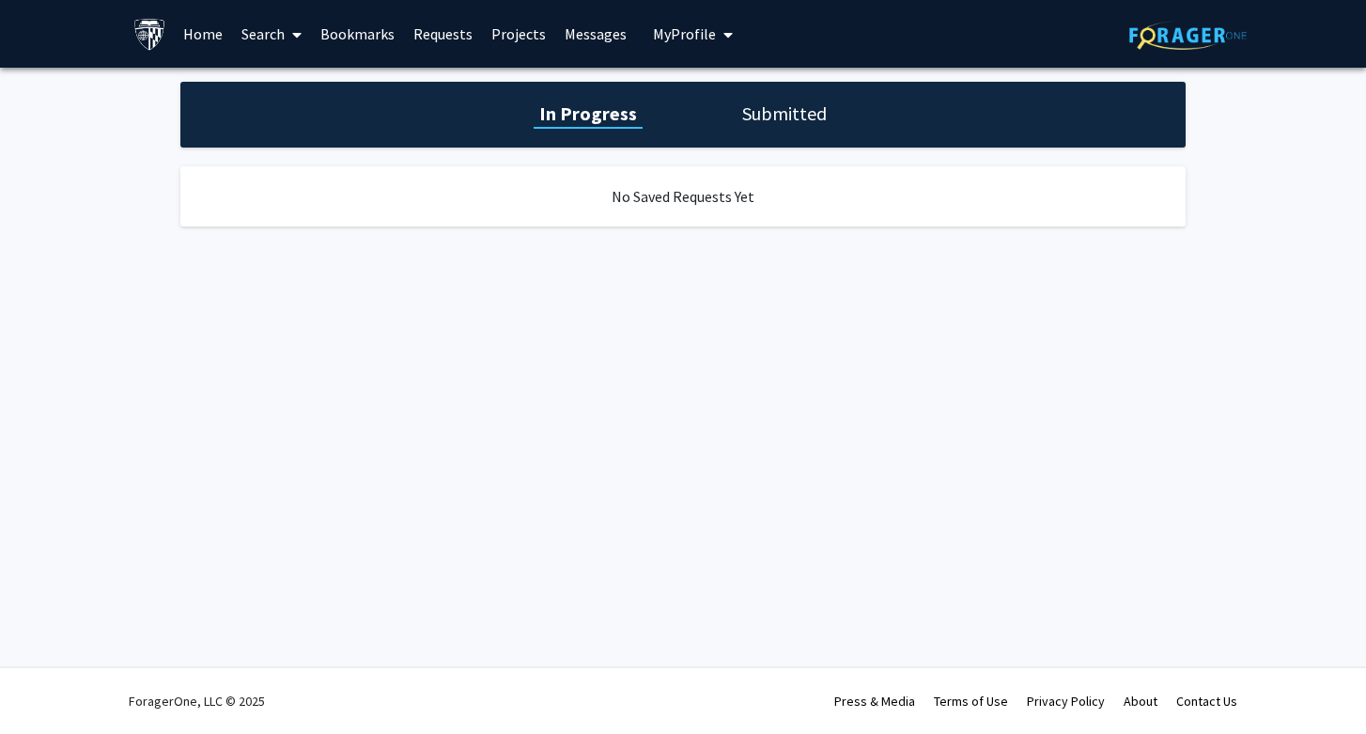
click at [524, 37] on link "Projects" at bounding box center [518, 34] width 73 height 66
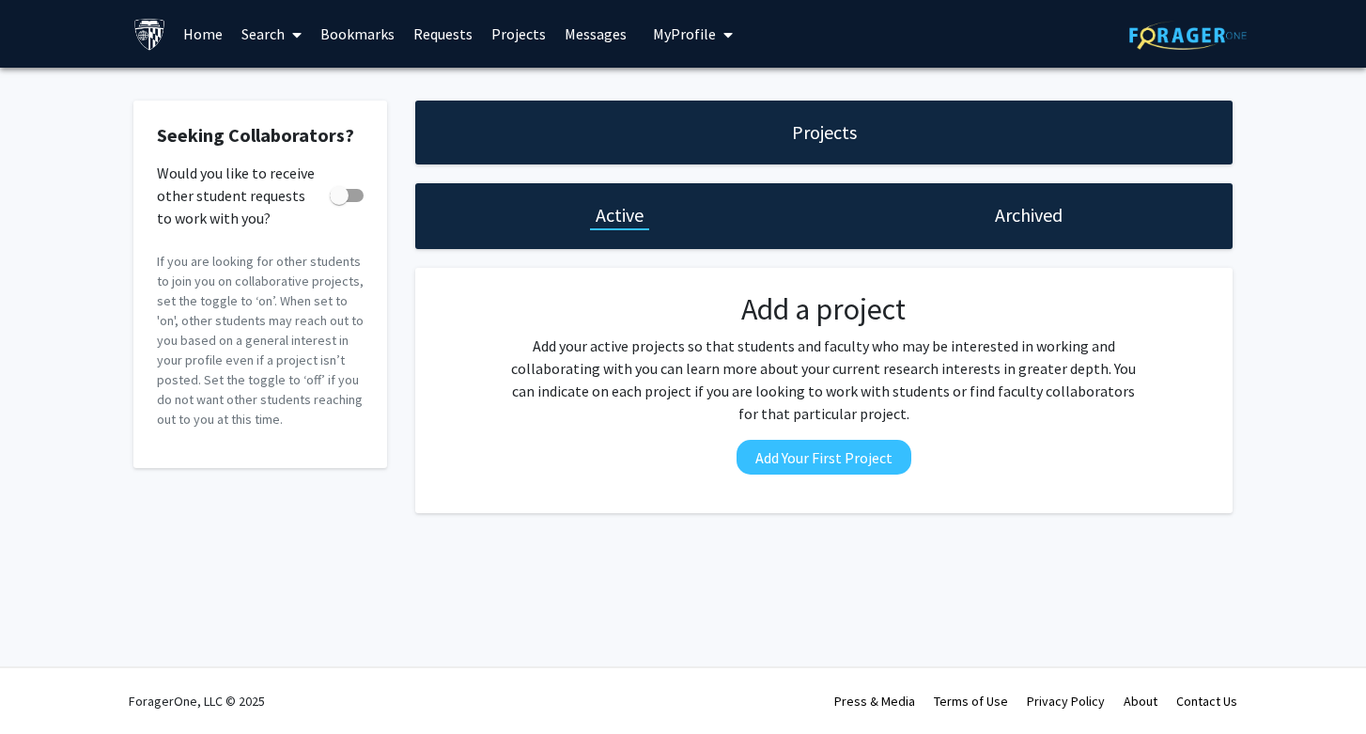
click at [271, 40] on link "Search" at bounding box center [271, 34] width 79 height 66
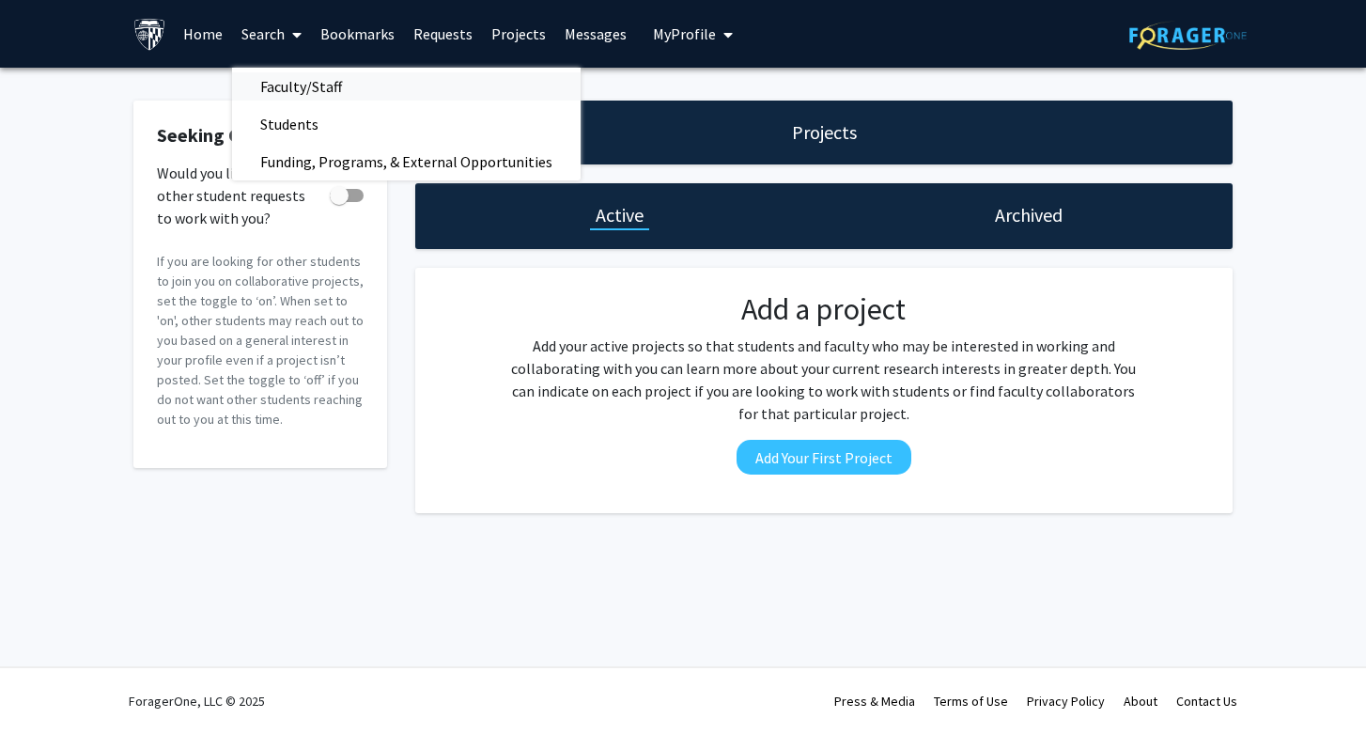
click at [294, 91] on span "Faculty/Staff" at bounding box center [301, 87] width 138 height 38
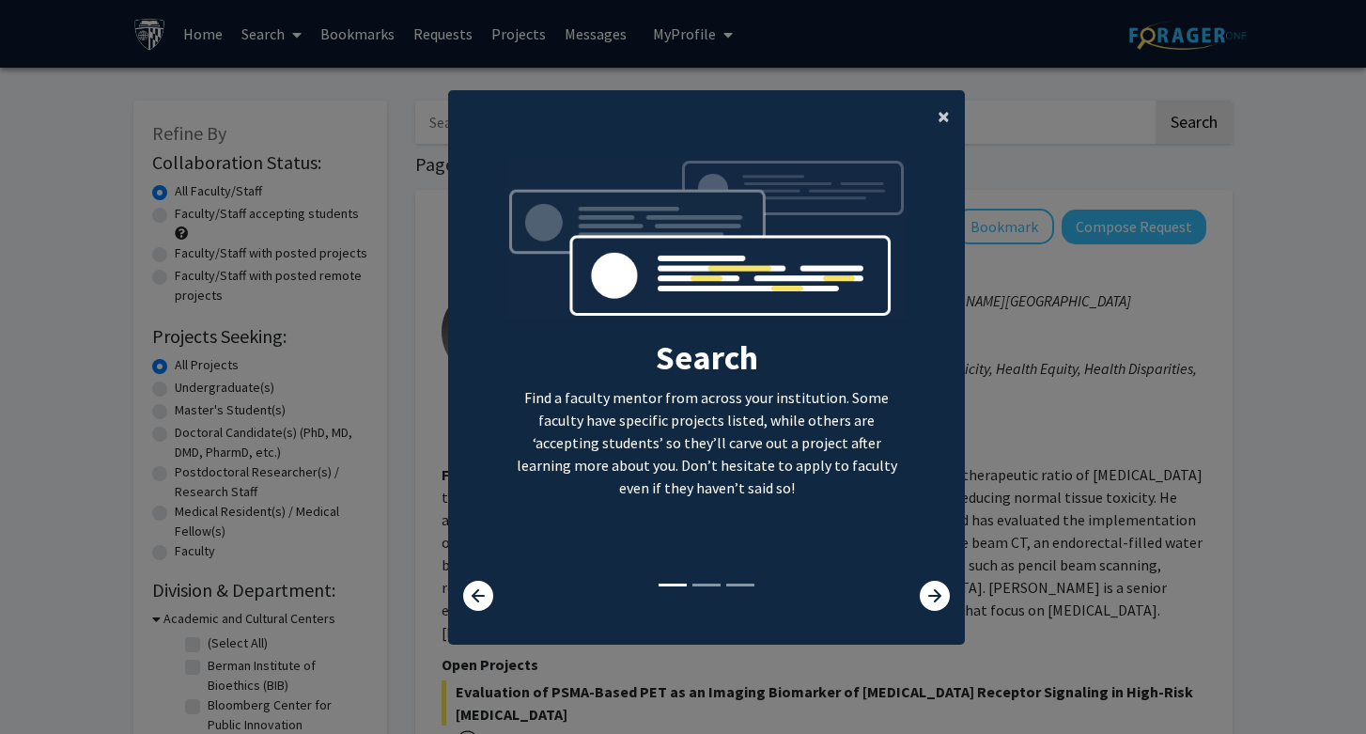
click at [939, 114] on span "×" at bounding box center [944, 115] width 12 height 29
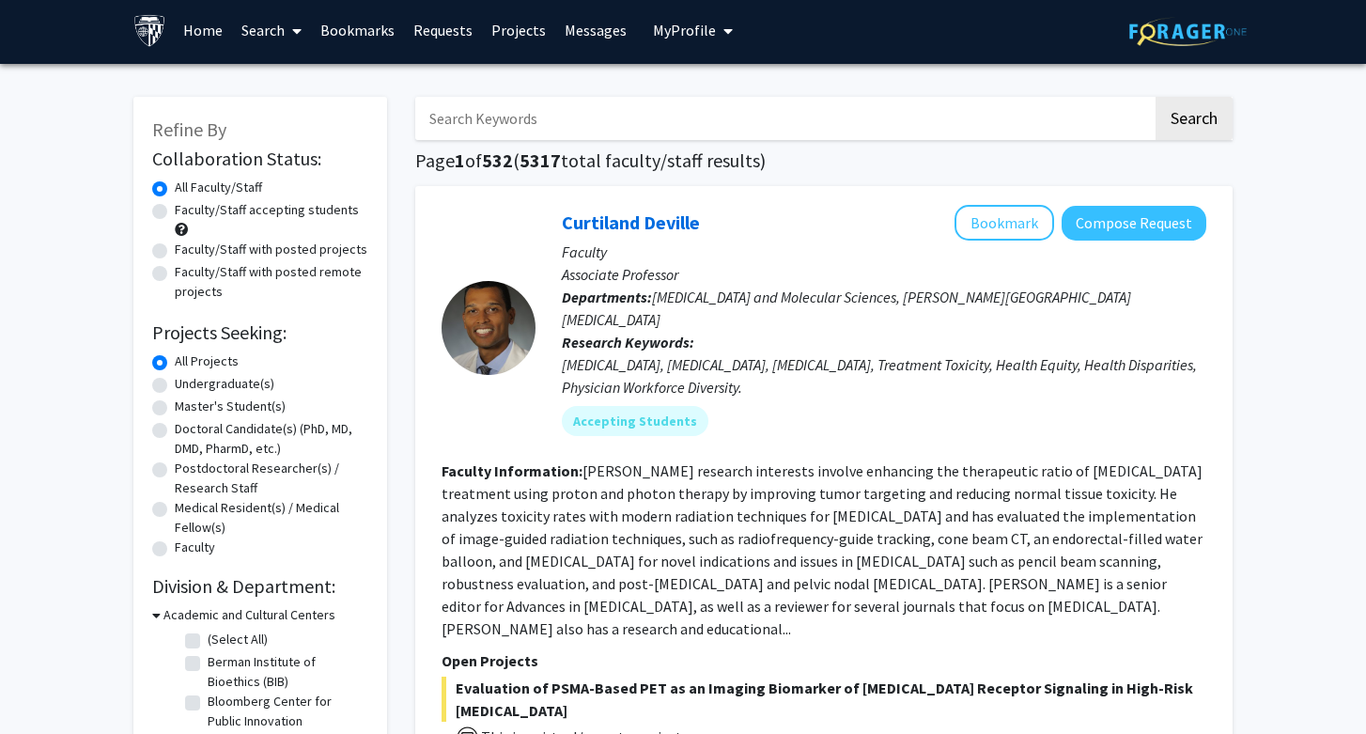
scroll to position [3, 0]
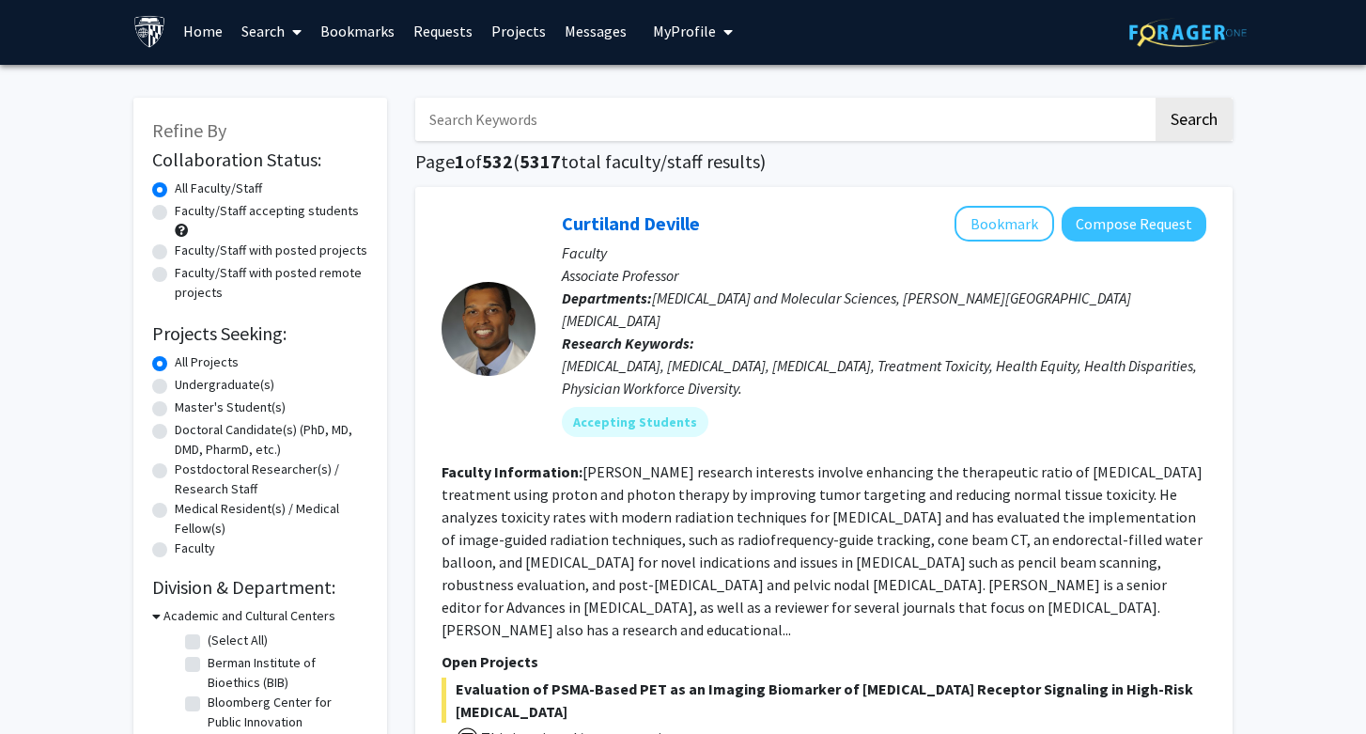
click at [795, 130] on input "Search Keywords" at bounding box center [783, 119] width 737 height 43
click at [1155, 98] on button "Search" at bounding box center [1193, 119] width 77 height 43
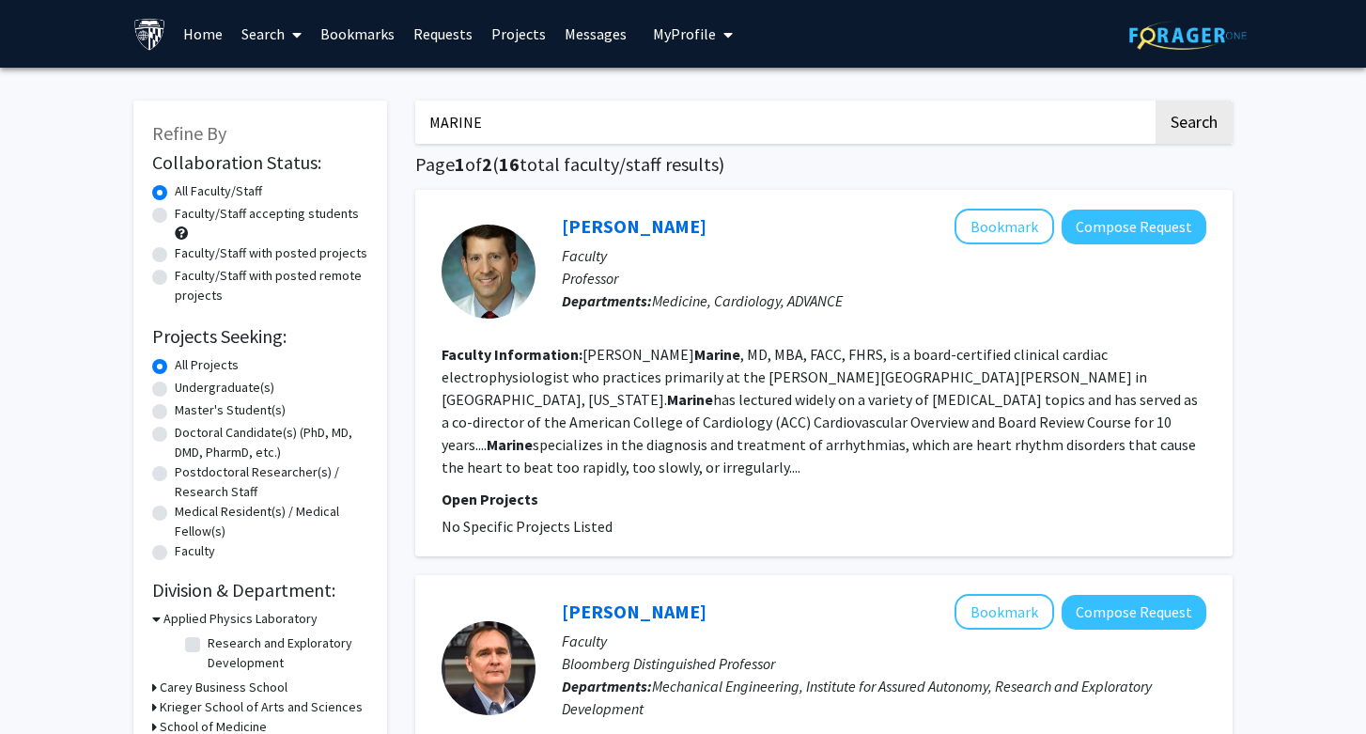
click at [457, 128] on input "MARINE" at bounding box center [783, 122] width 737 height 43
type input "ocean"
click at [1155, 101] on button "Search" at bounding box center [1193, 122] width 77 height 43
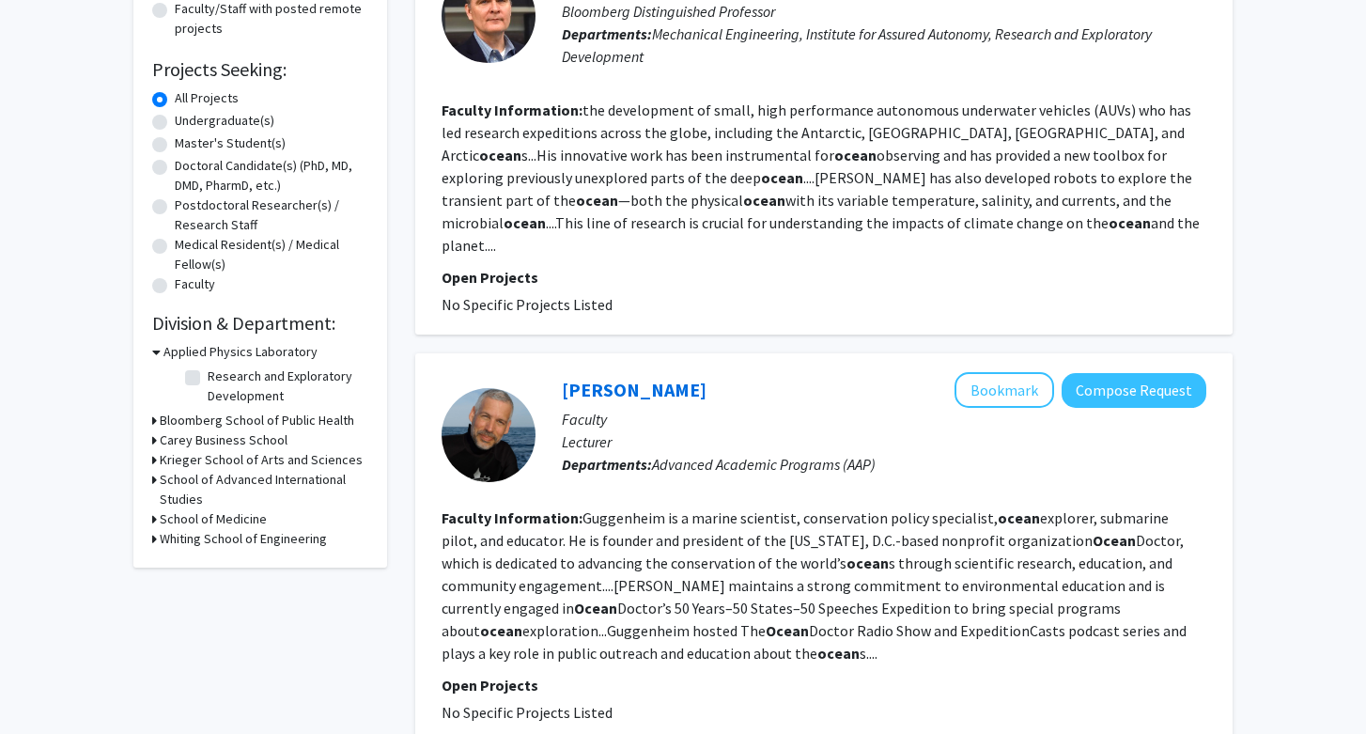
scroll to position [414, 0]
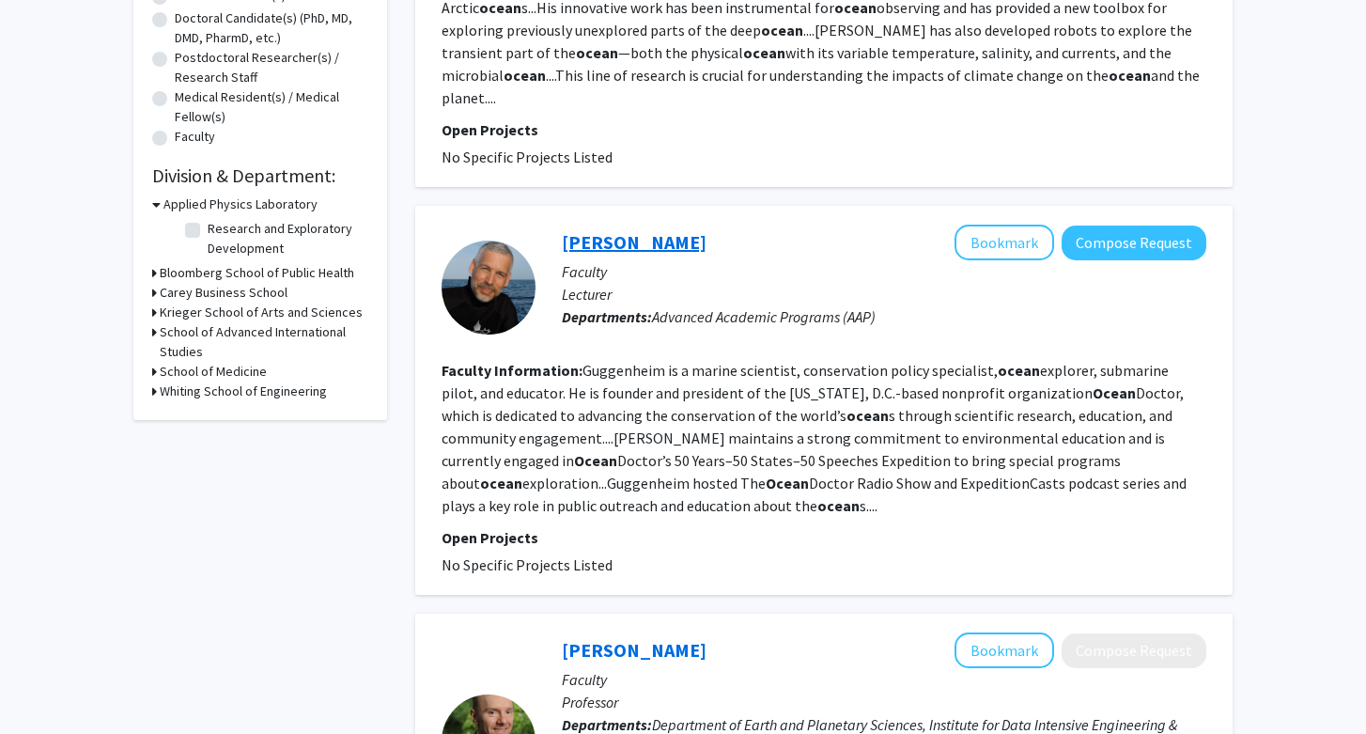
click at [674, 230] on link "[PERSON_NAME]" at bounding box center [634, 241] width 145 height 23
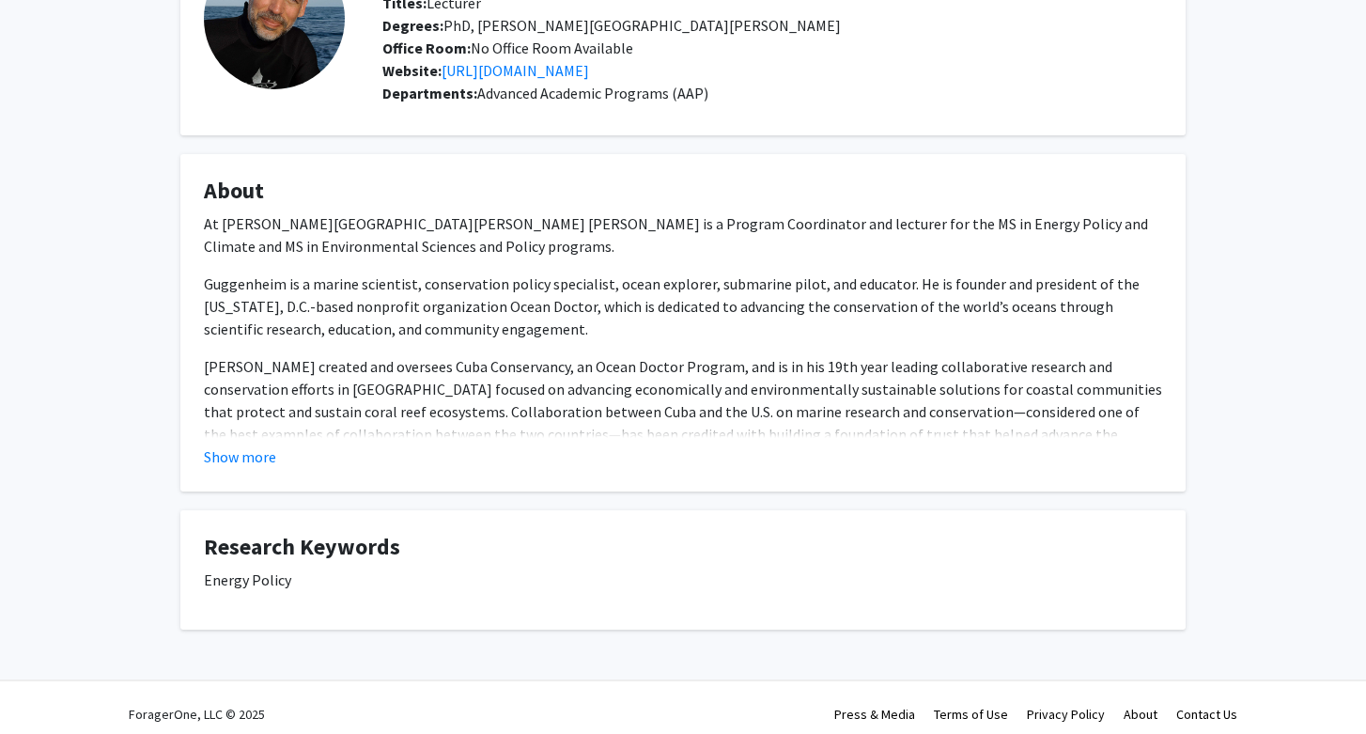
scroll to position [162, 0]
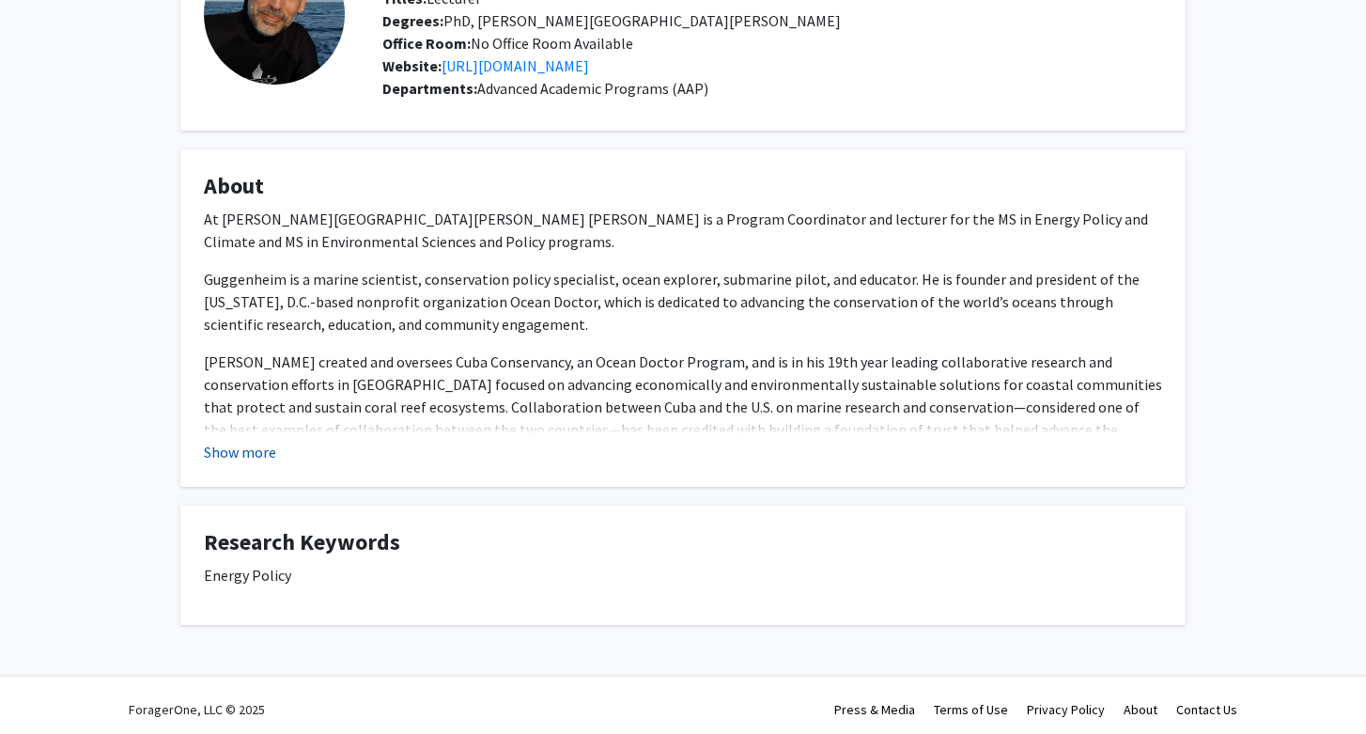
click at [246, 451] on button "Show more" at bounding box center [240, 452] width 72 height 23
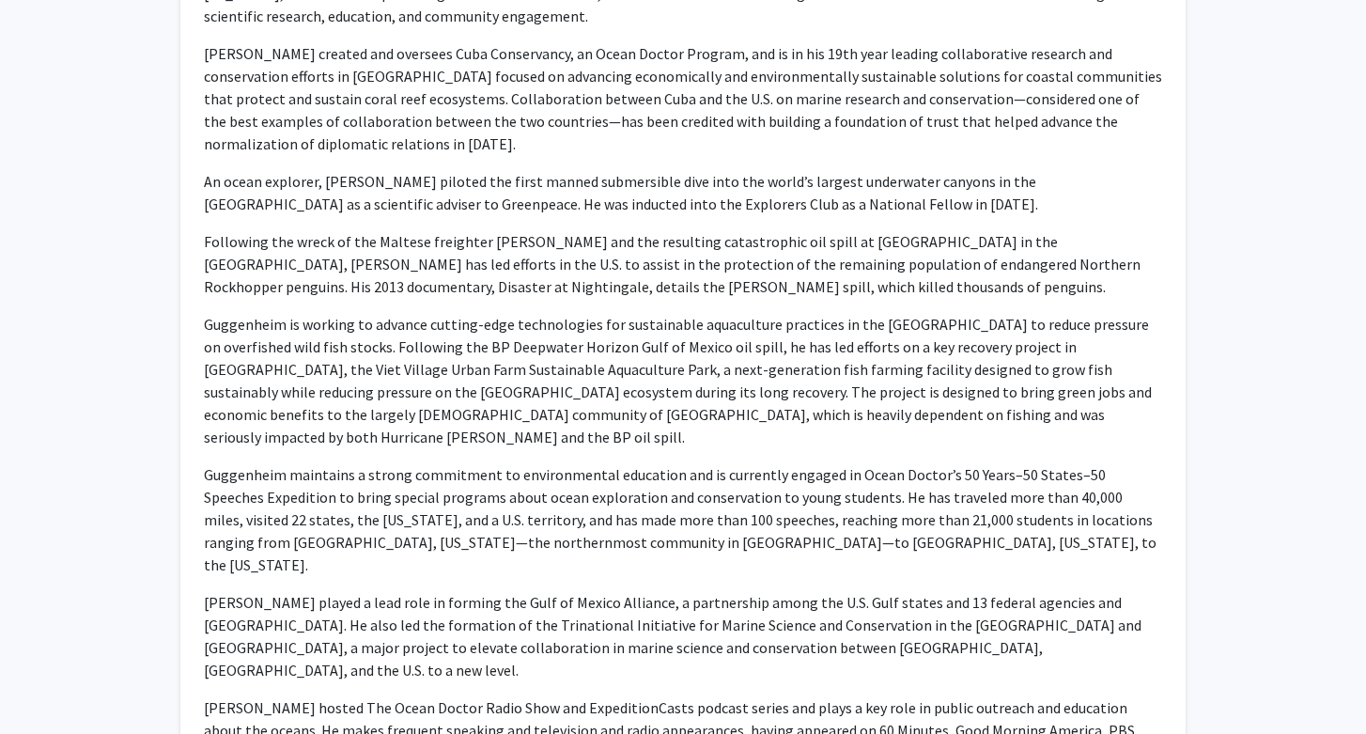
scroll to position [0, 0]
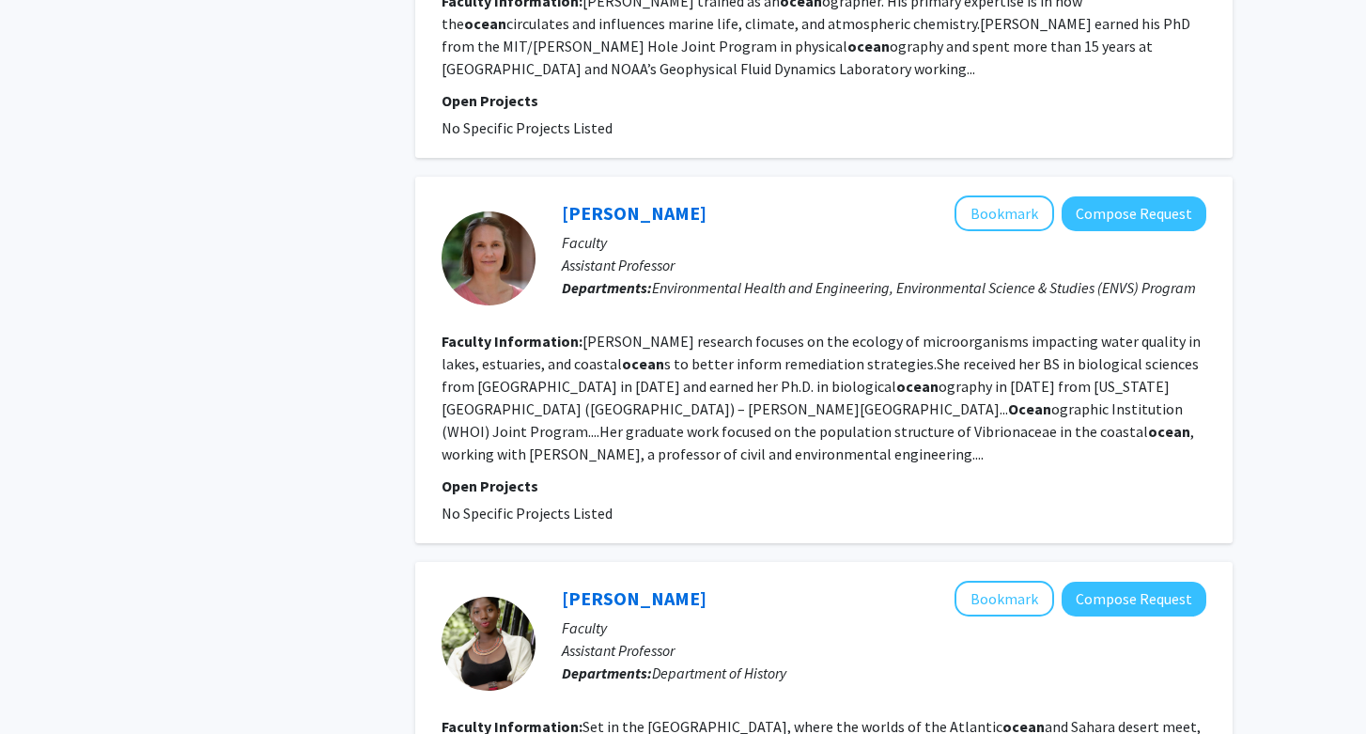
scroll to position [2442, 0]
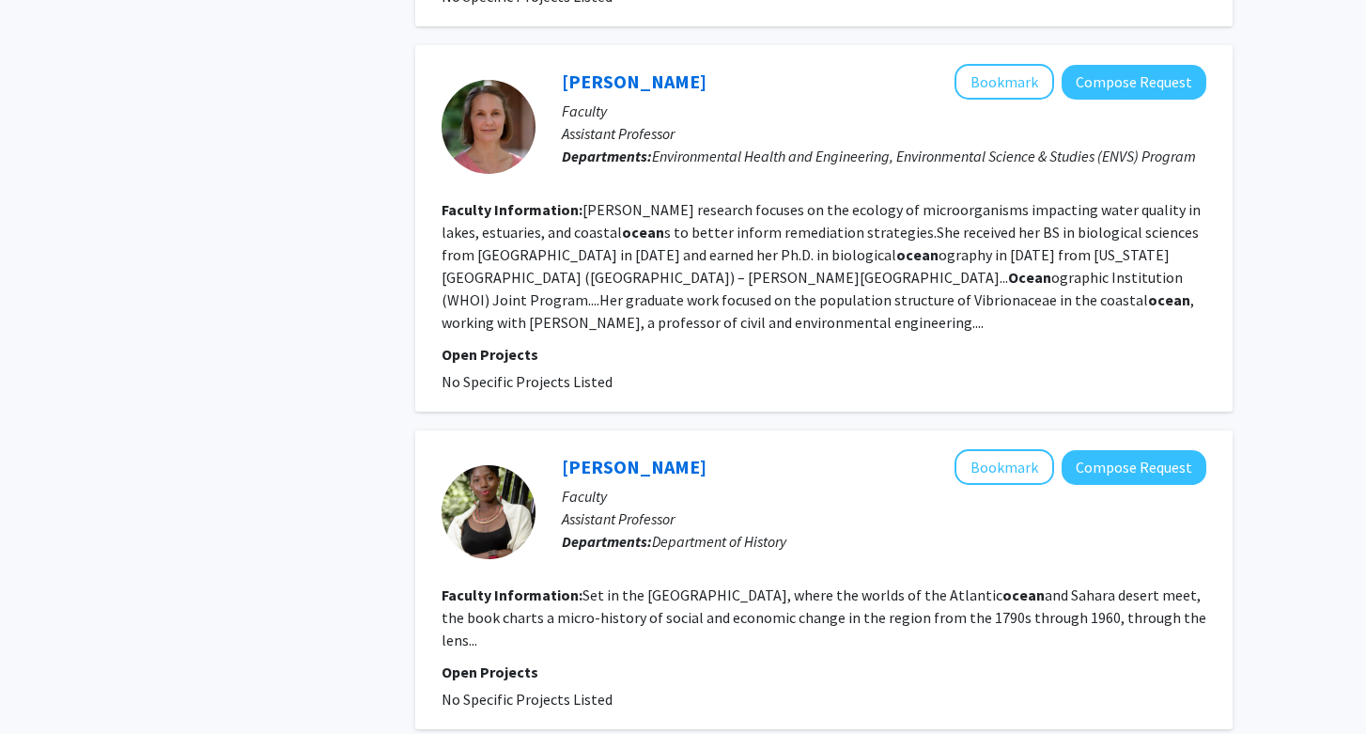
click at [592, 246] on fg-read-more "[PERSON_NAME] research focuses on the ecology of microorganisms impacting water…" at bounding box center [821, 266] width 759 height 132
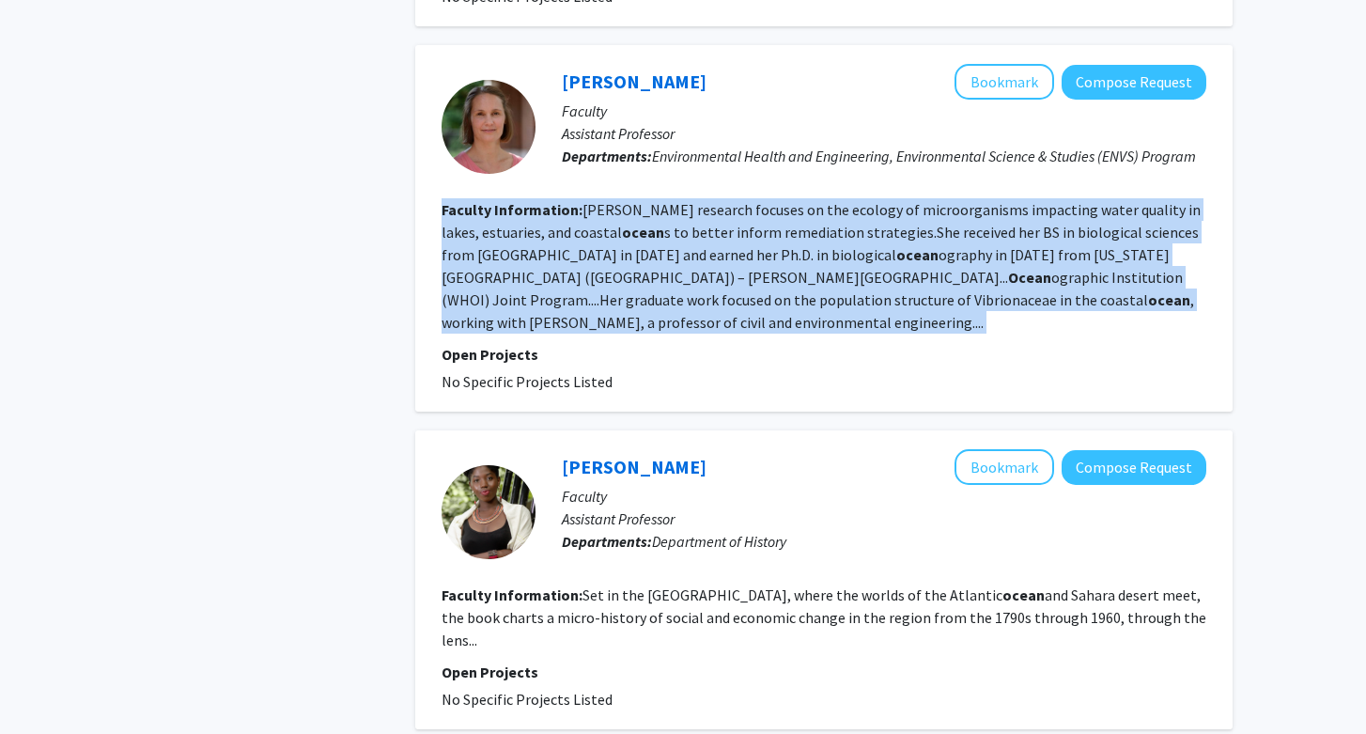
click at [592, 246] on fg-read-more "[PERSON_NAME] research focuses on the ecology of microorganisms impacting water…" at bounding box center [821, 266] width 759 height 132
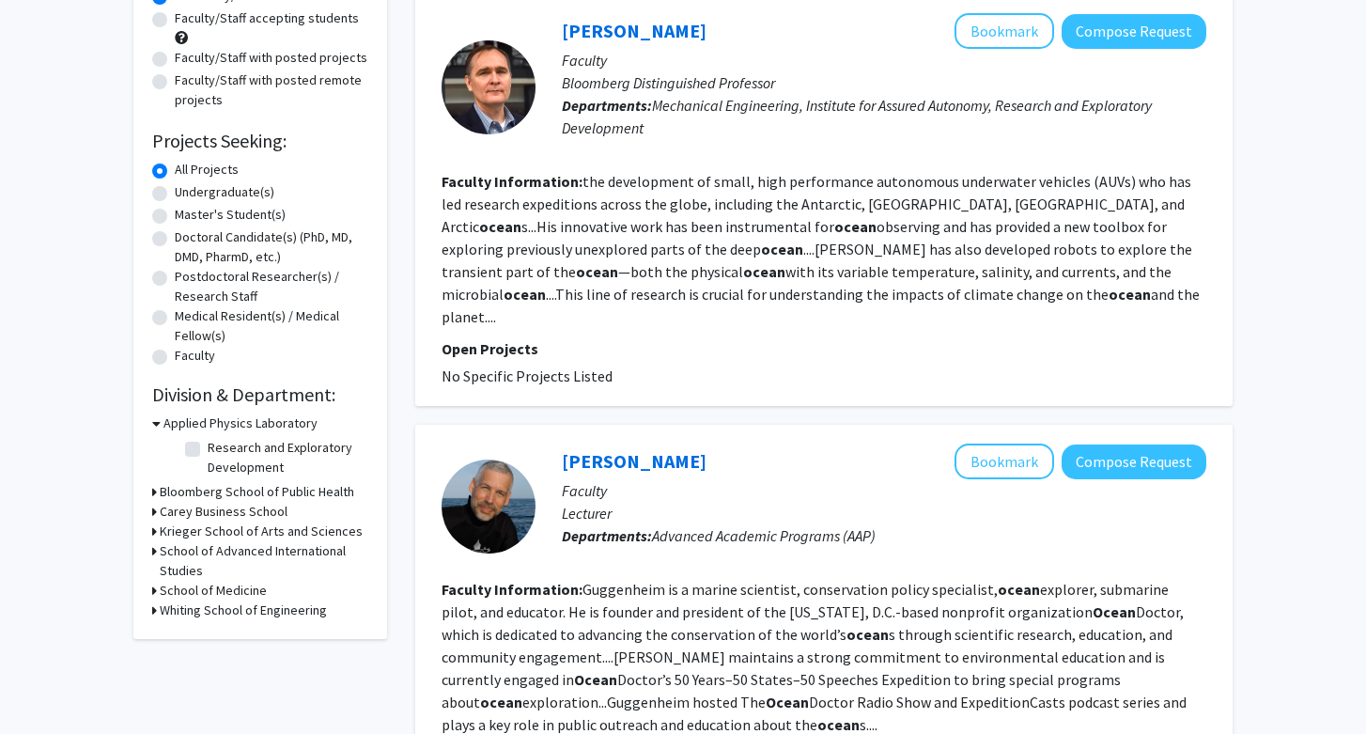
scroll to position [0, 0]
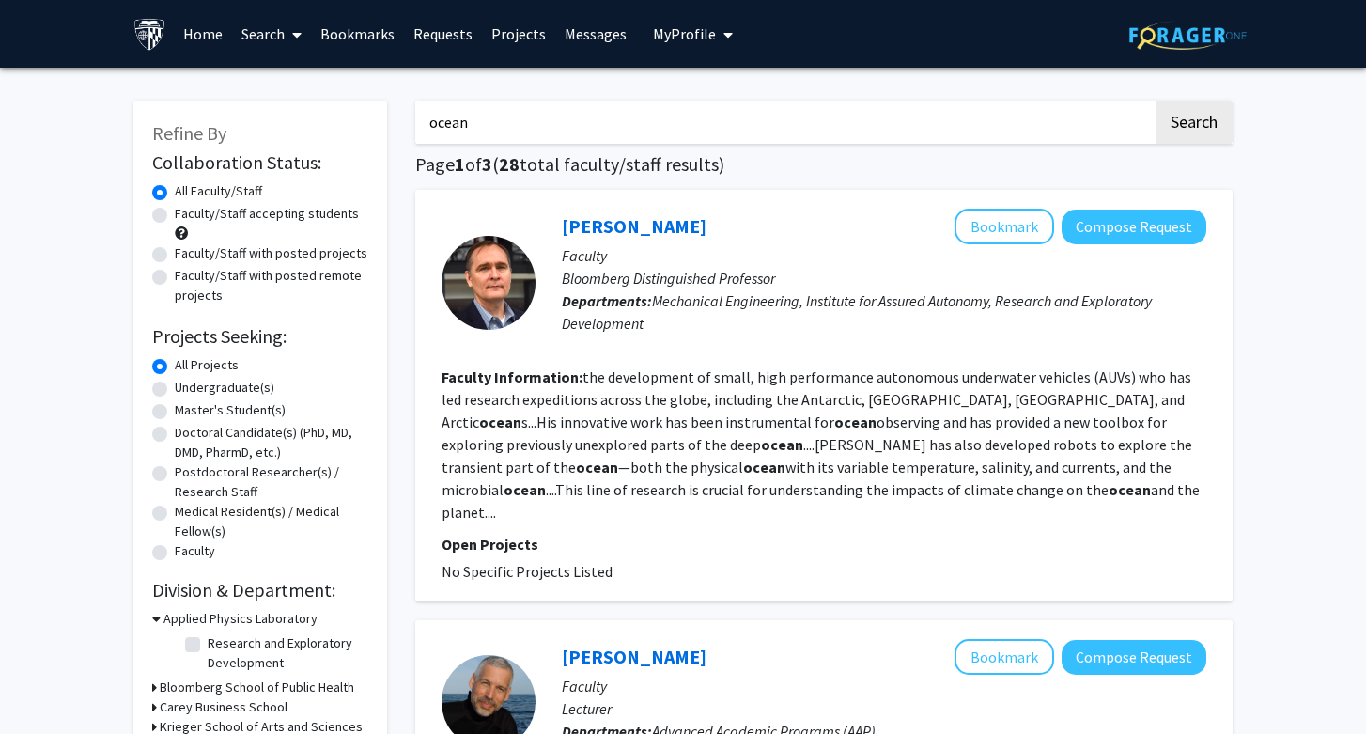
click at [500, 116] on input "ocean" at bounding box center [783, 122] width 737 height 43
type input "marine biology"
click at [1155, 101] on button "Search" at bounding box center [1193, 122] width 77 height 43
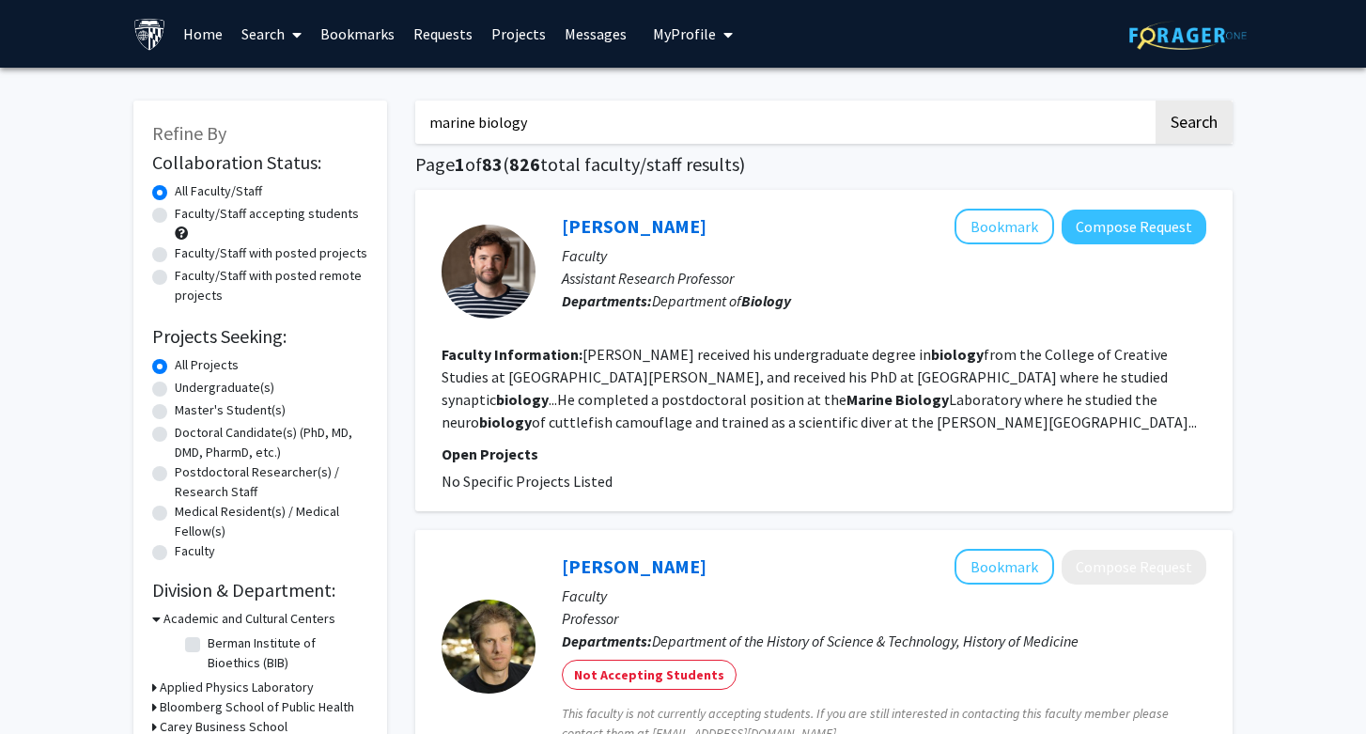
click at [848, 413] on fg-read-more "[PERSON_NAME] received his undergraduate degree in biology from the College of …" at bounding box center [819, 388] width 755 height 86
click at [975, 218] on button "Bookmark" at bounding box center [1004, 227] width 100 height 36
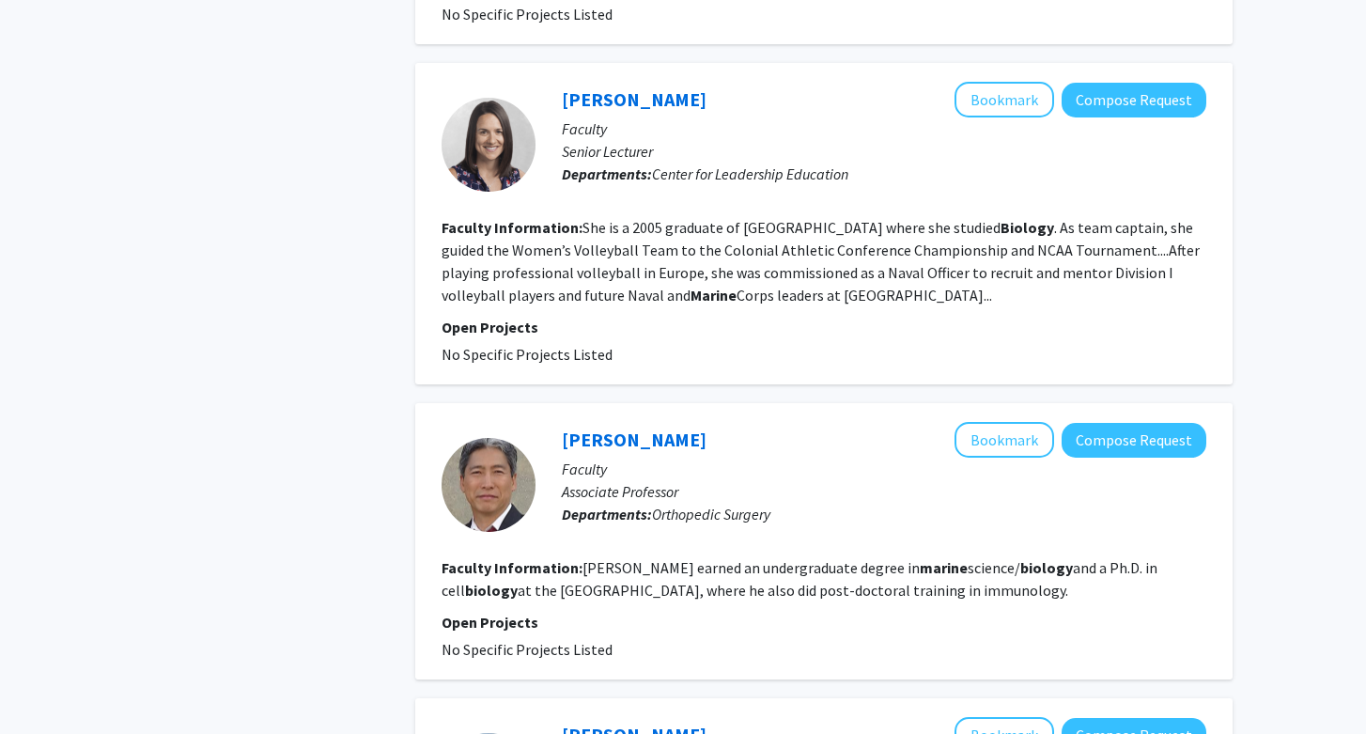
scroll to position [1375, 0]
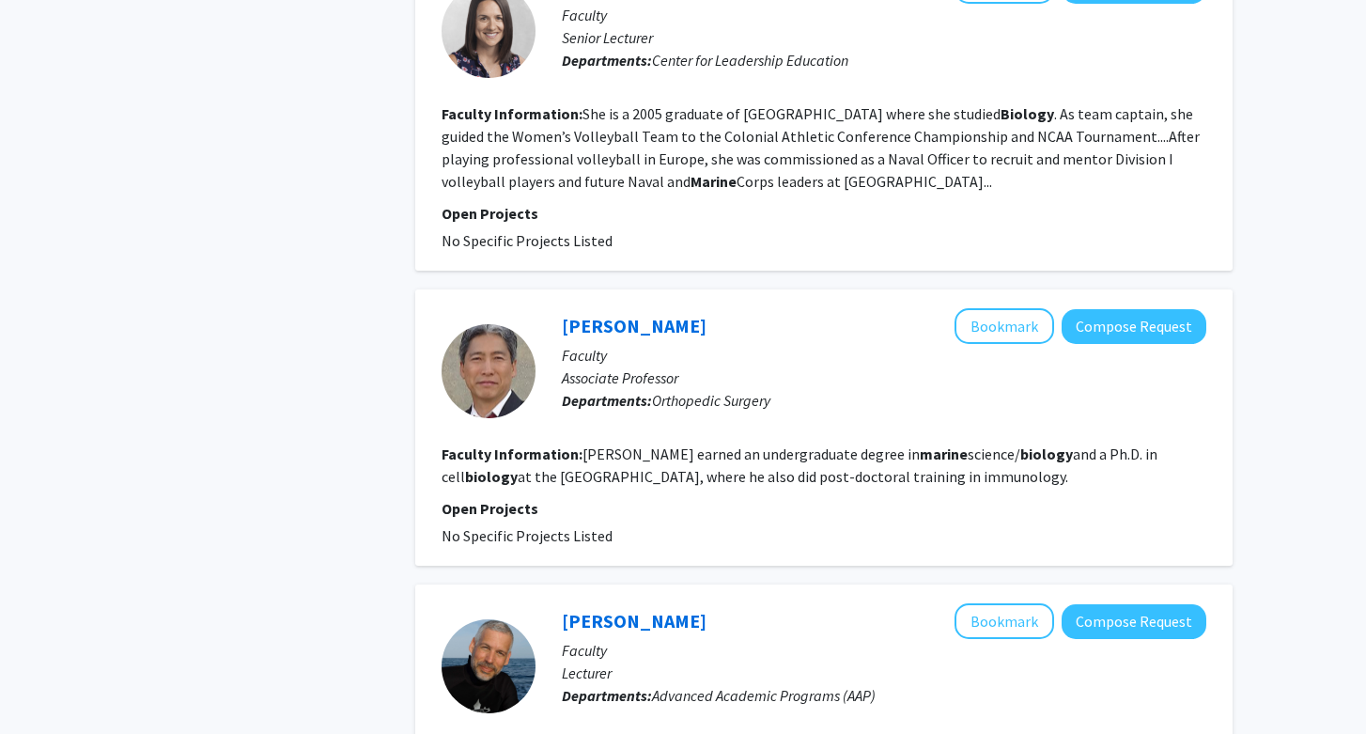
click at [831, 444] on fg-read-more "[PERSON_NAME] earned an undergraduate degree in marine science/ biology and a P…" at bounding box center [800, 464] width 716 height 41
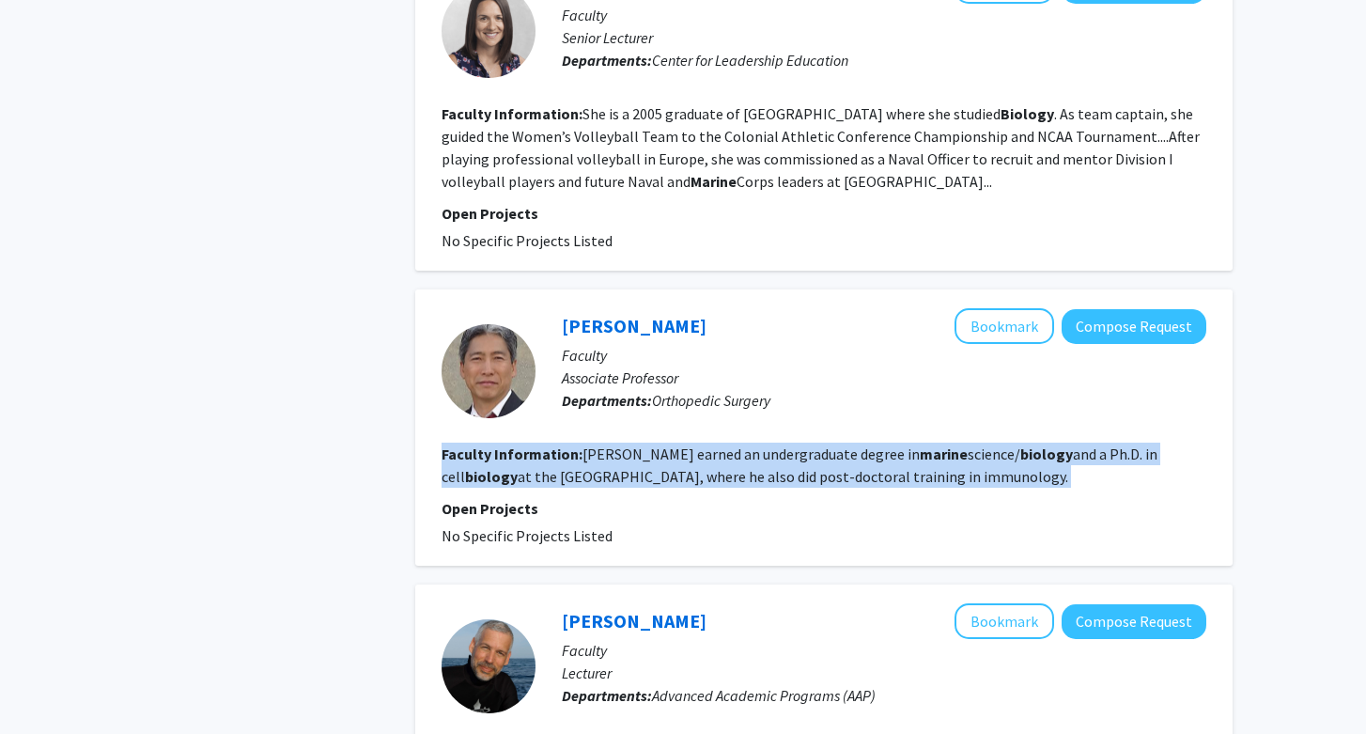
click at [831, 444] on fg-read-more "[PERSON_NAME] earned an undergraduate degree in marine science/ biology and a P…" at bounding box center [800, 464] width 716 height 41
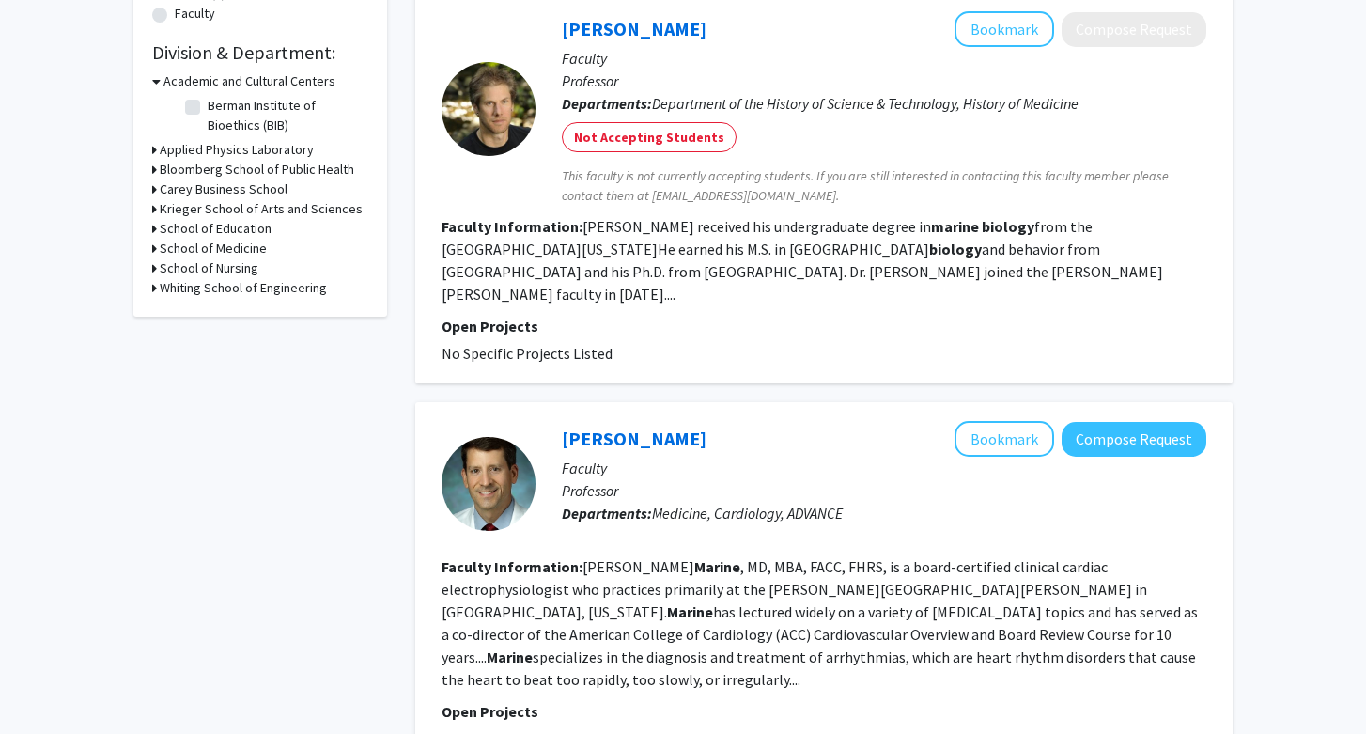
scroll to position [0, 0]
